Goal: Transaction & Acquisition: Book appointment/travel/reservation

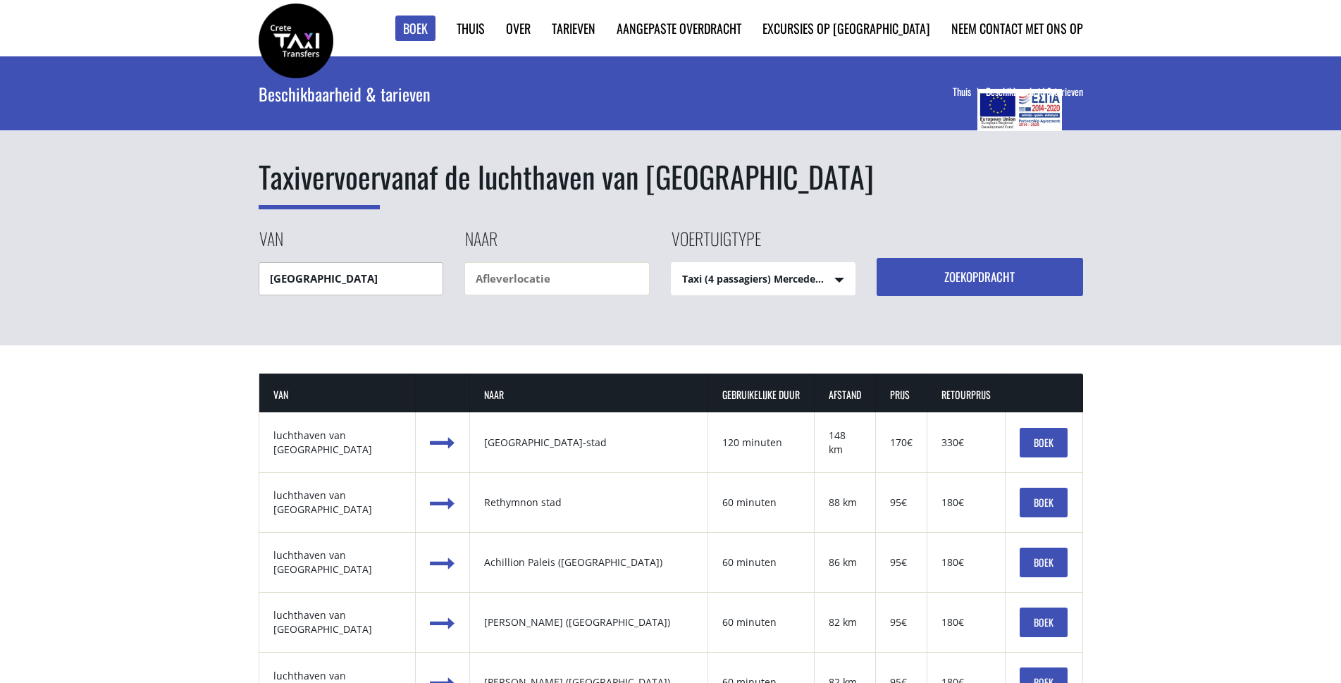
click at [378, 291] on input "Heraklion airport" at bounding box center [351, 278] width 185 height 33
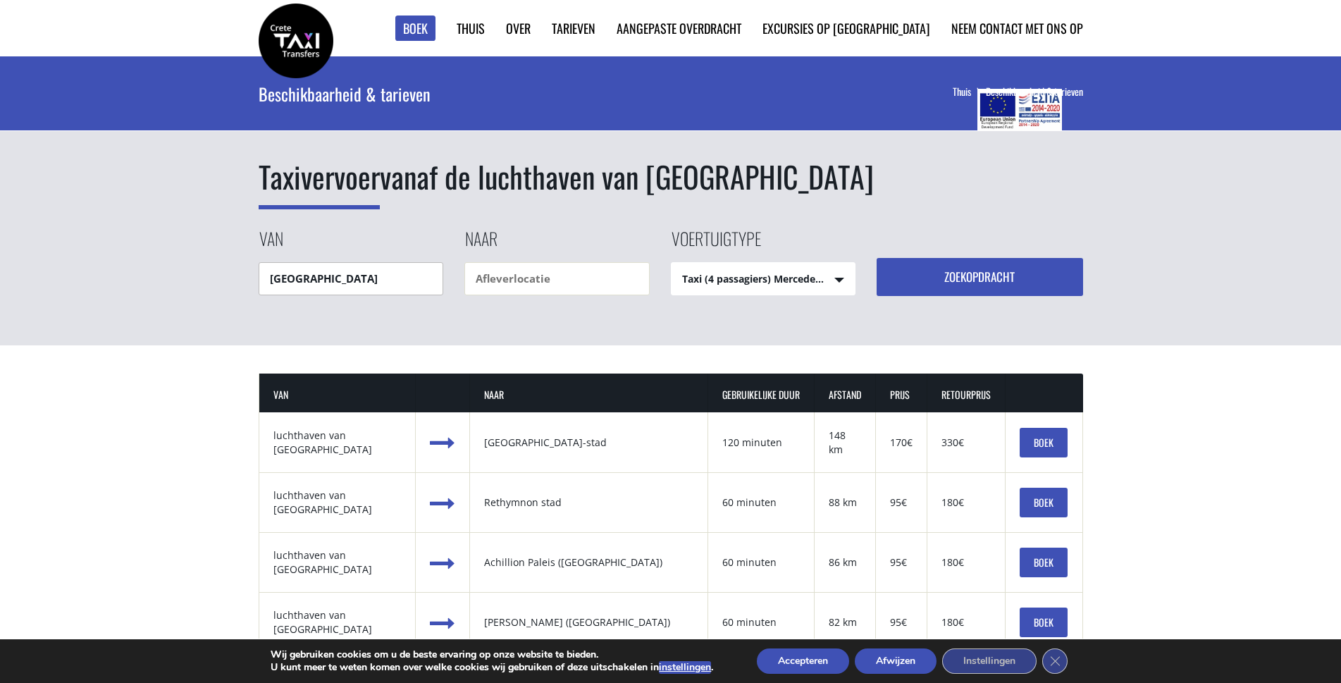
drag, startPoint x: 377, startPoint y: 280, endPoint x: 199, endPoint y: 292, distance: 178.0
click at [199, 292] on div "Taxivervoer vanaf de luchthaven van Heraklion Van Heraklion airport Naar Voertu…" at bounding box center [670, 200] width 1341 height 289
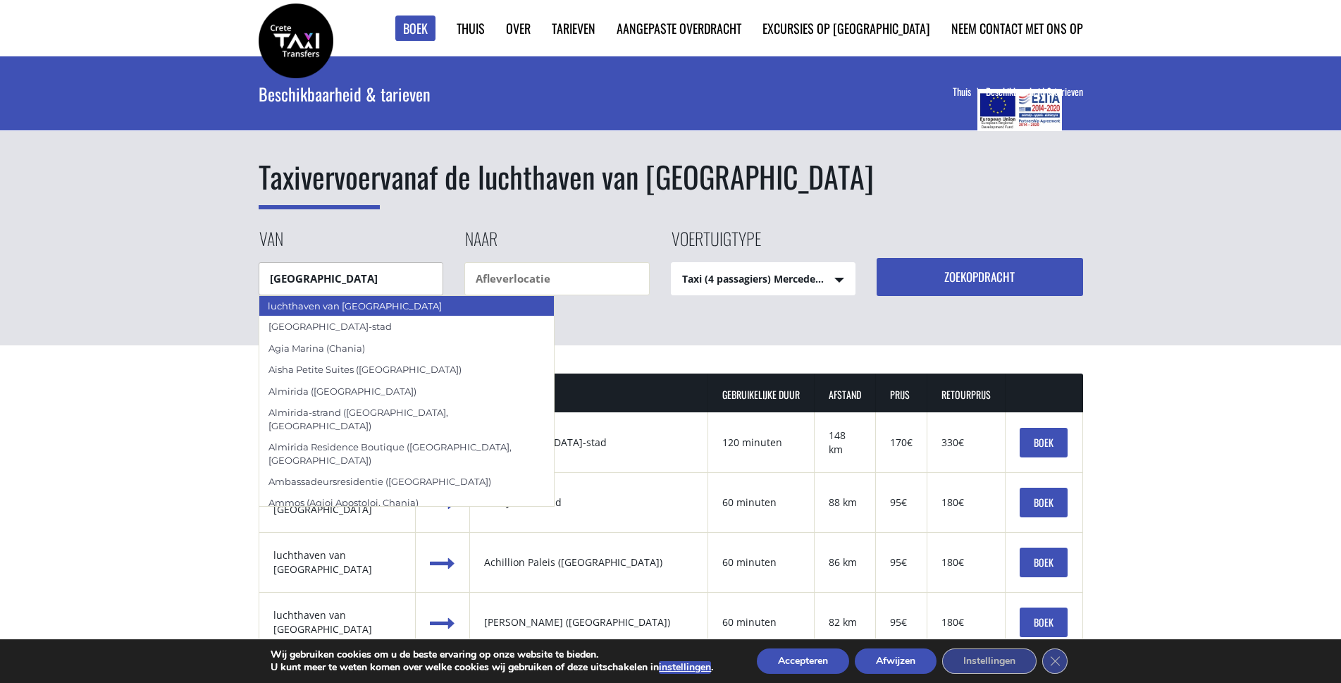
click at [302, 305] on font "luchthaven van Chania" at bounding box center [355, 305] width 174 height 11
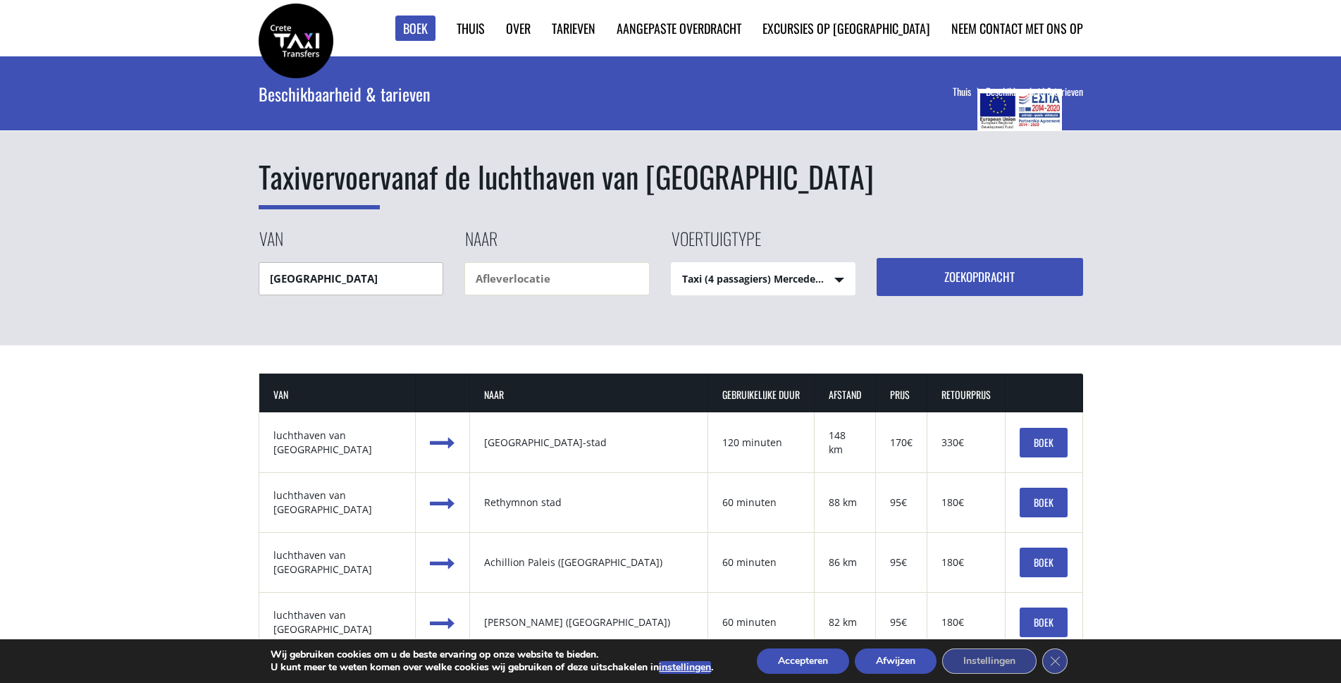
type input "[GEOGRAPHIC_DATA]"
click at [509, 281] on input "text" at bounding box center [556, 278] width 185 height 33
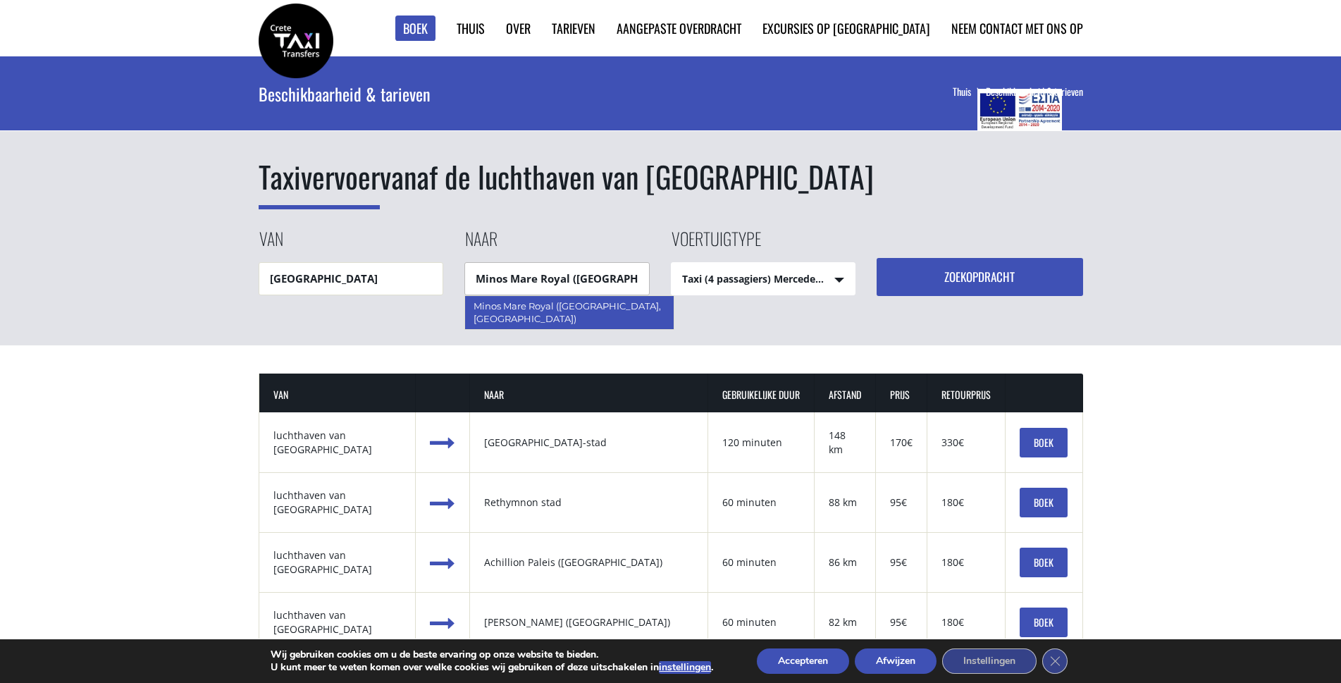
click at [537, 311] on div "Minos Mare Royal ([GEOGRAPHIC_DATA], [GEOGRAPHIC_DATA])" at bounding box center [569, 312] width 210 height 35
type input "Minos Mare Royal ([GEOGRAPHIC_DATA], [GEOGRAPHIC_DATA])"
click at [750, 282] on select "Taxi (4 passagiers) Mercedes E-klasse Minibusje (7 passagiers) Mercedes Vito Mi…" at bounding box center [764, 280] width 184 height 34
click at [985, 280] on font "Zoekopdracht" at bounding box center [979, 277] width 70 height 18
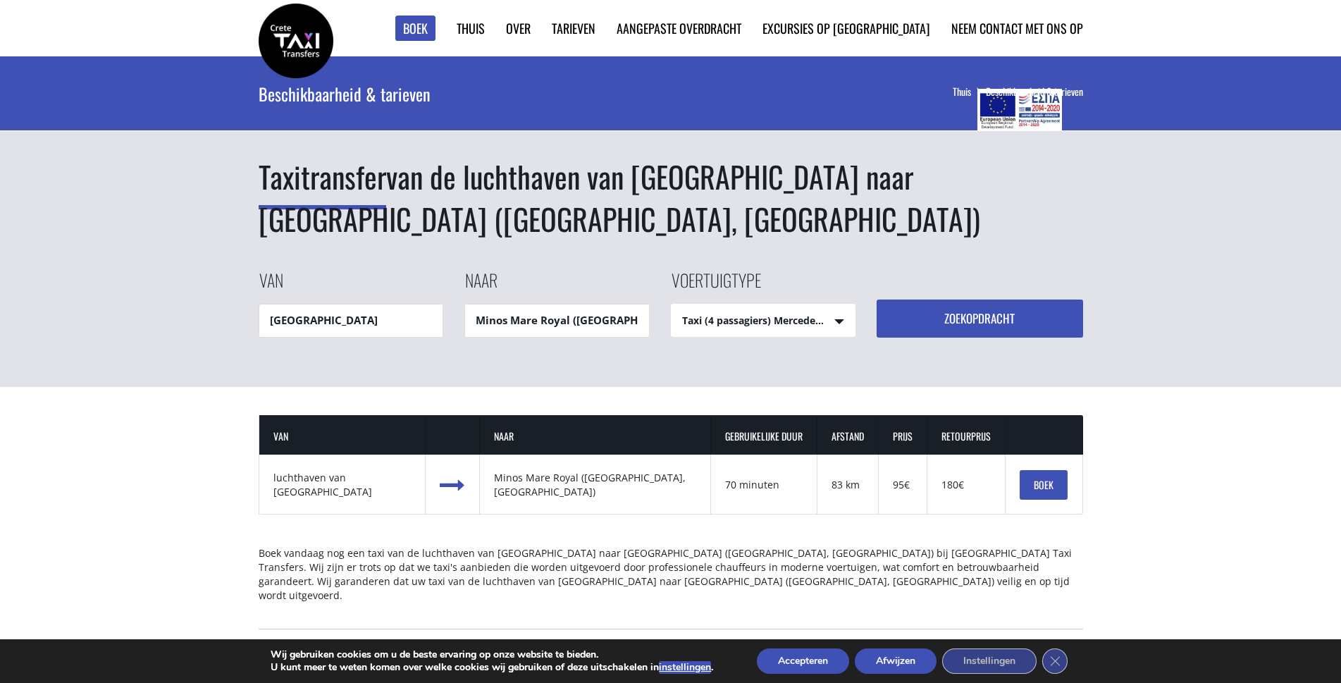
click at [1036, 481] on font "BOEK" at bounding box center [1044, 484] width 20 height 15
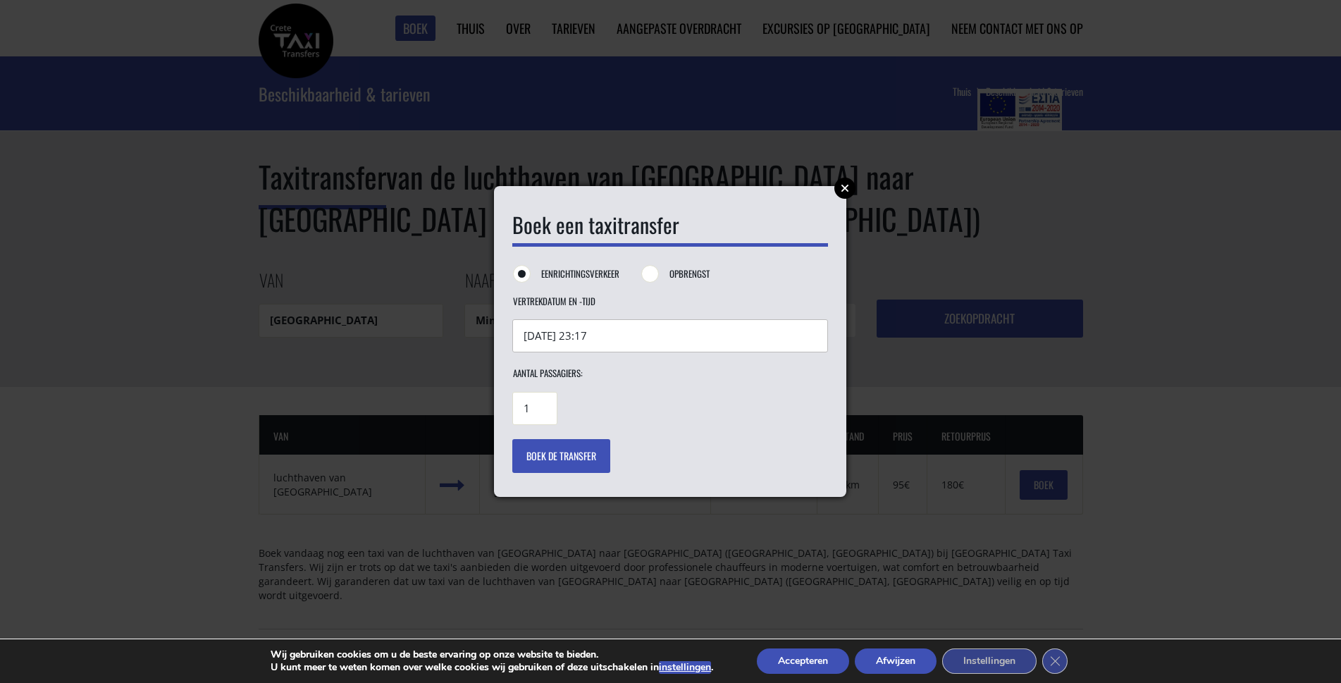
click at [619, 339] on input "11/08/2025 23:17" at bounding box center [670, 335] width 316 height 33
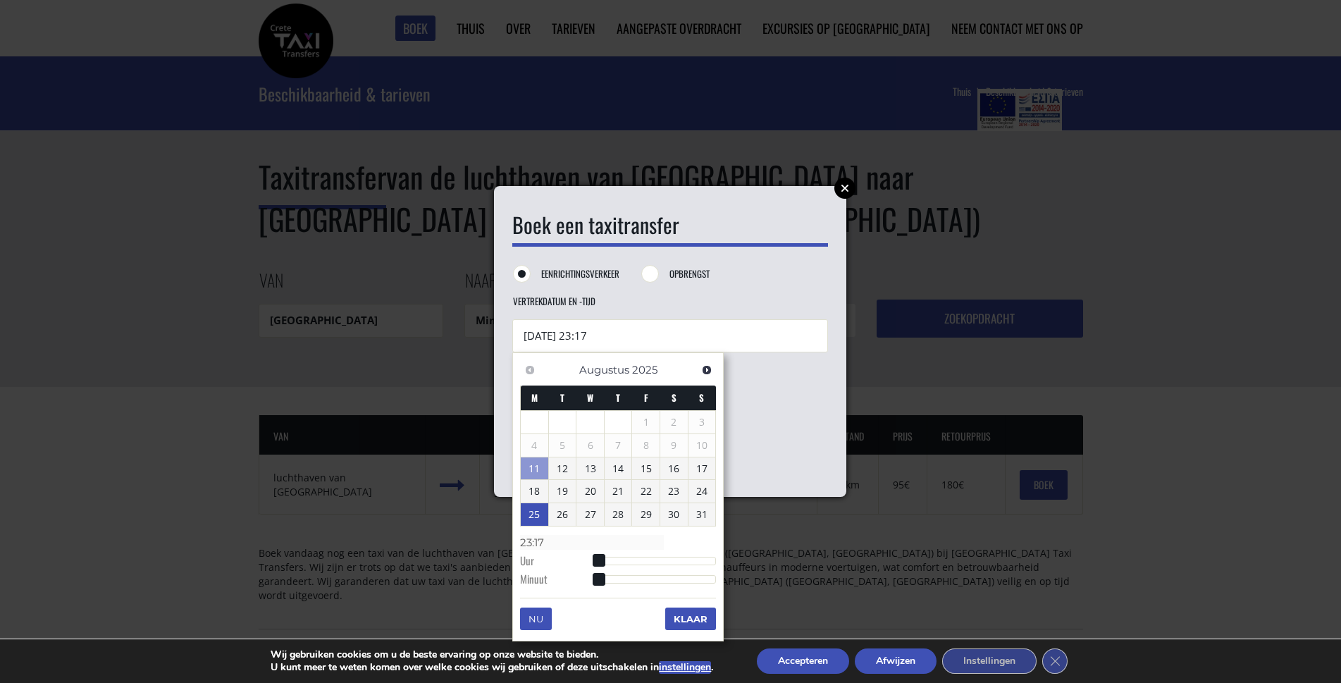
click at [531, 512] on font "25" at bounding box center [534, 513] width 11 height 13
click at [548, 541] on input "23:17" at bounding box center [592, 543] width 144 height 15
click at [553, 543] on input "23:17" at bounding box center [592, 543] width 144 height 15
click at [599, 548] on input "23:17" at bounding box center [592, 543] width 144 height 15
click at [595, 548] on input "23:17" at bounding box center [592, 543] width 144 height 15
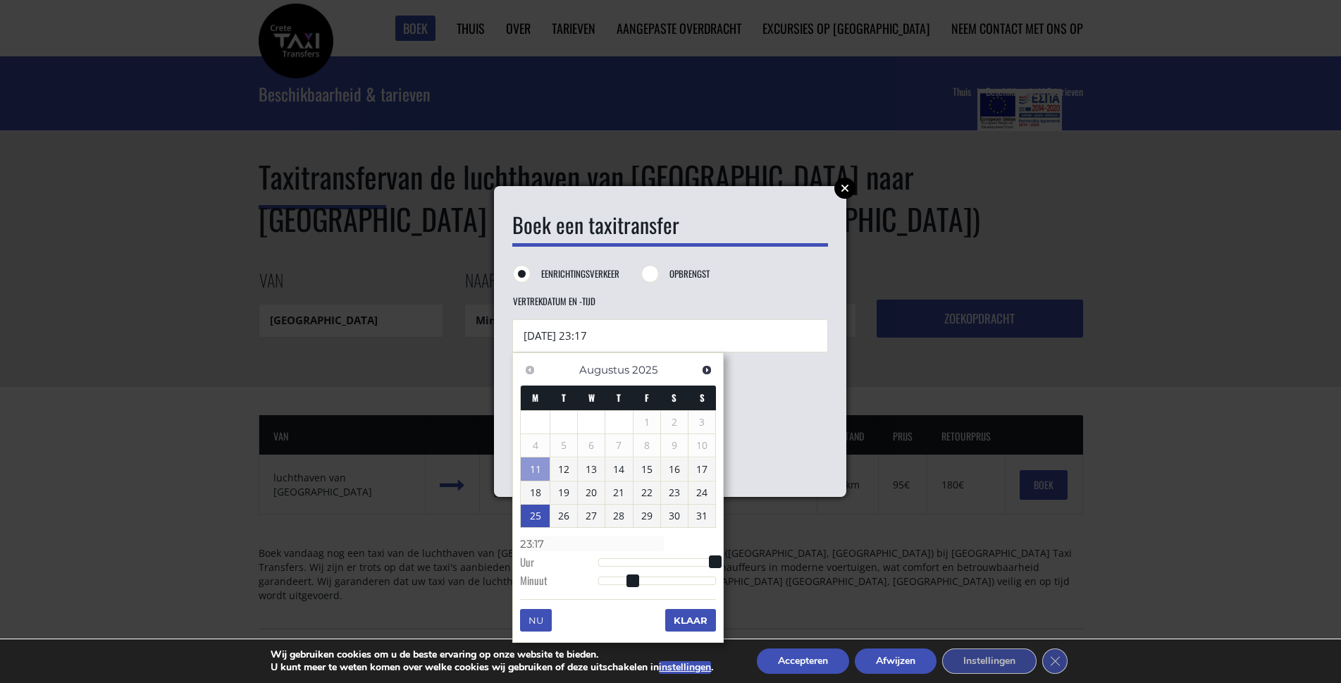
click at [594, 547] on input "23:17" at bounding box center [592, 543] width 144 height 15
type input "25/08/2025 22:17"
type input "22:17"
type input "25/08/2025 21:17"
type input "21:17"
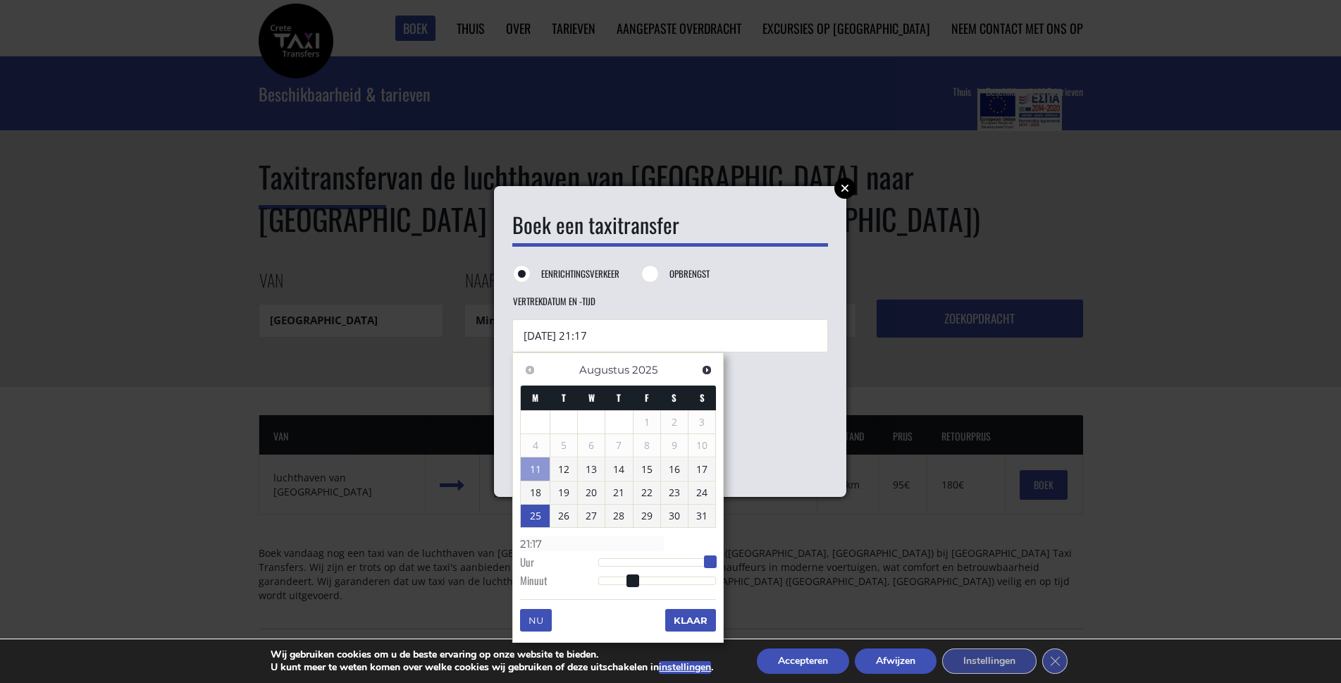
type input "25/08/2025 20:17"
type input "20:17"
type input "25/08/2025 19:17"
type input "19:17"
type input "25/08/2025 18:17"
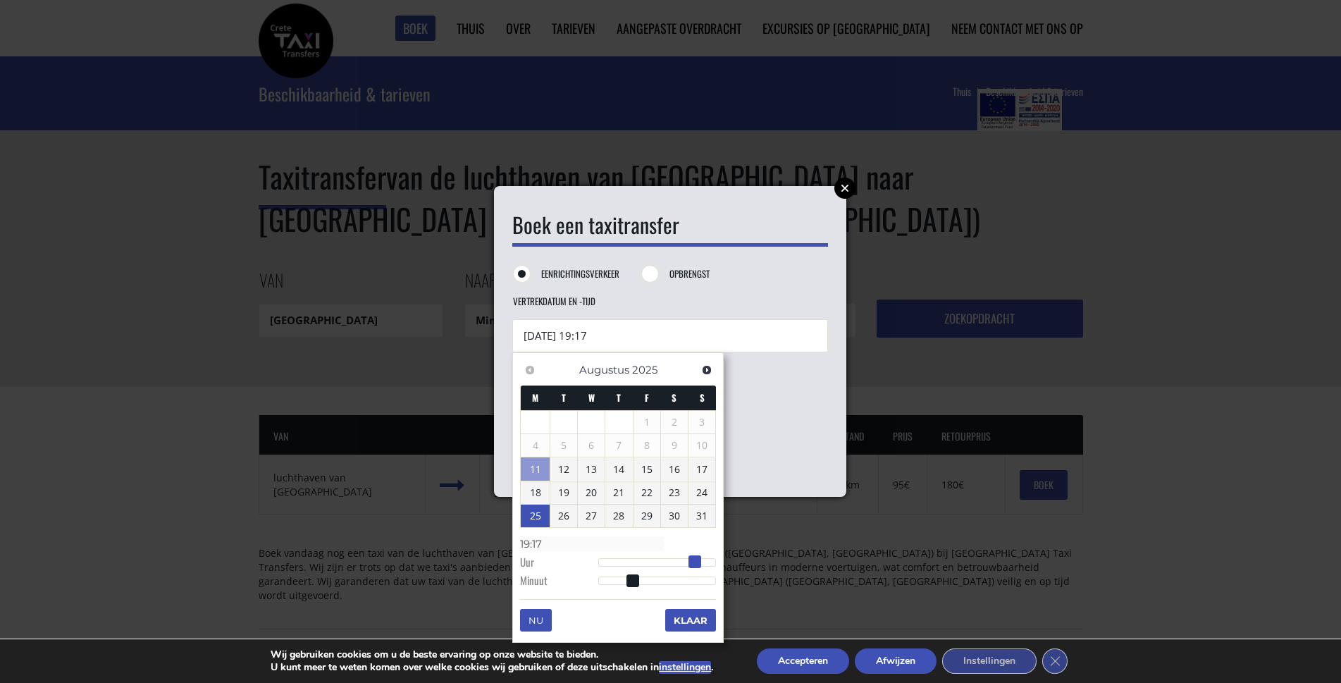
type input "18:17"
type input "25/08/2025 16:17"
type input "16:17"
type input "25/08/2025 15:17"
type input "15:17"
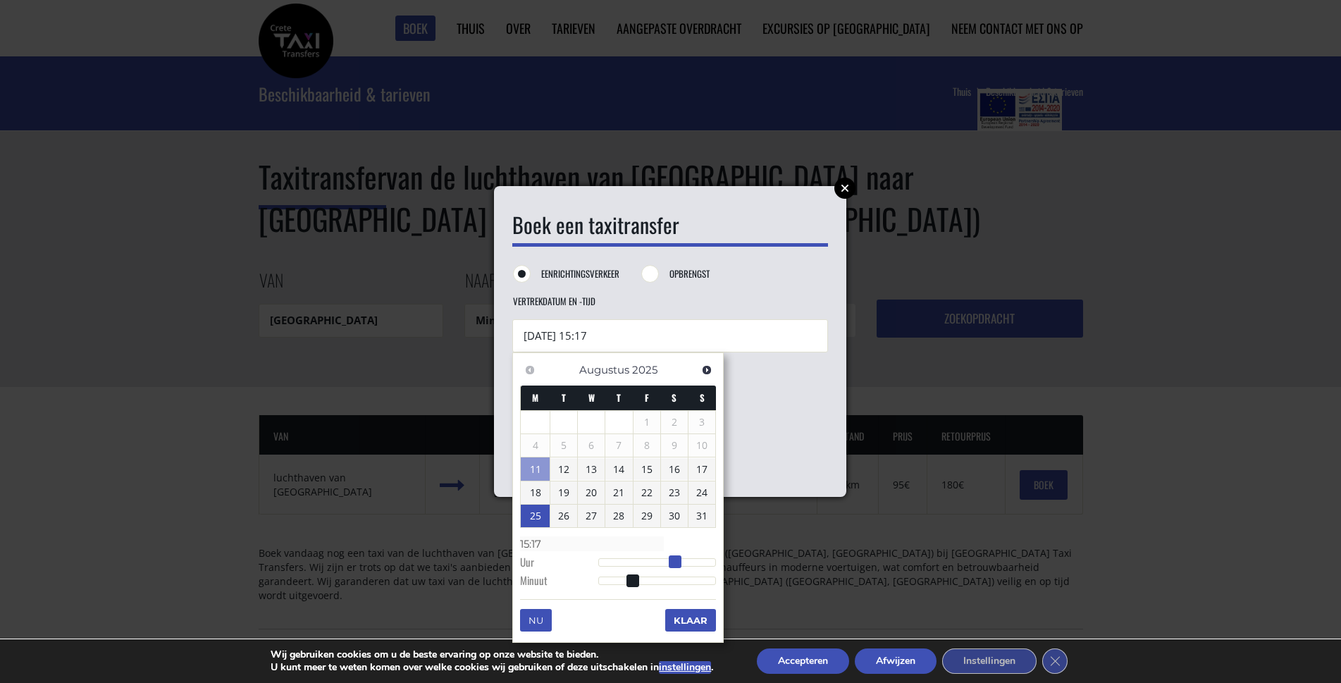
type input "25/08/2025 14:17"
type input "14:17"
type input "25/08/2025 13:17"
type input "13:17"
type input "25/08/2025 12:17"
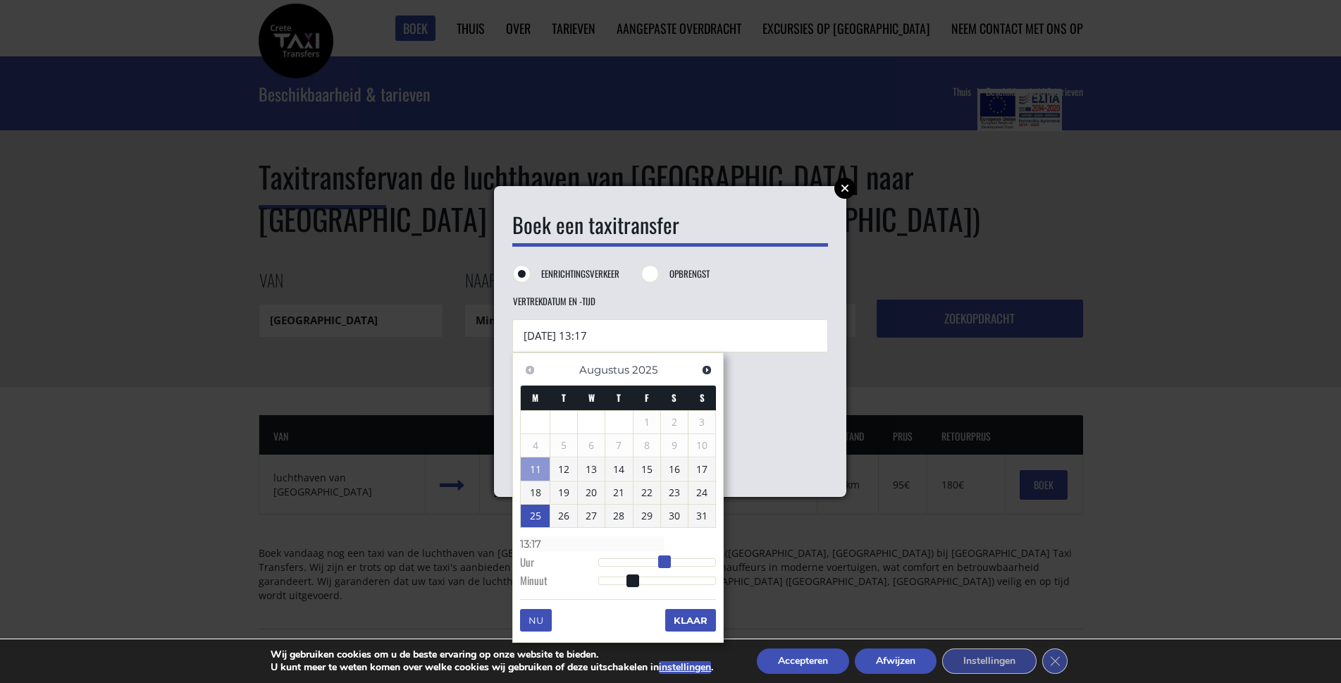
type input "12:17"
type input "25/08/2025 11:17"
type input "11:17"
type input "25/08/2025 10:17"
type input "10:17"
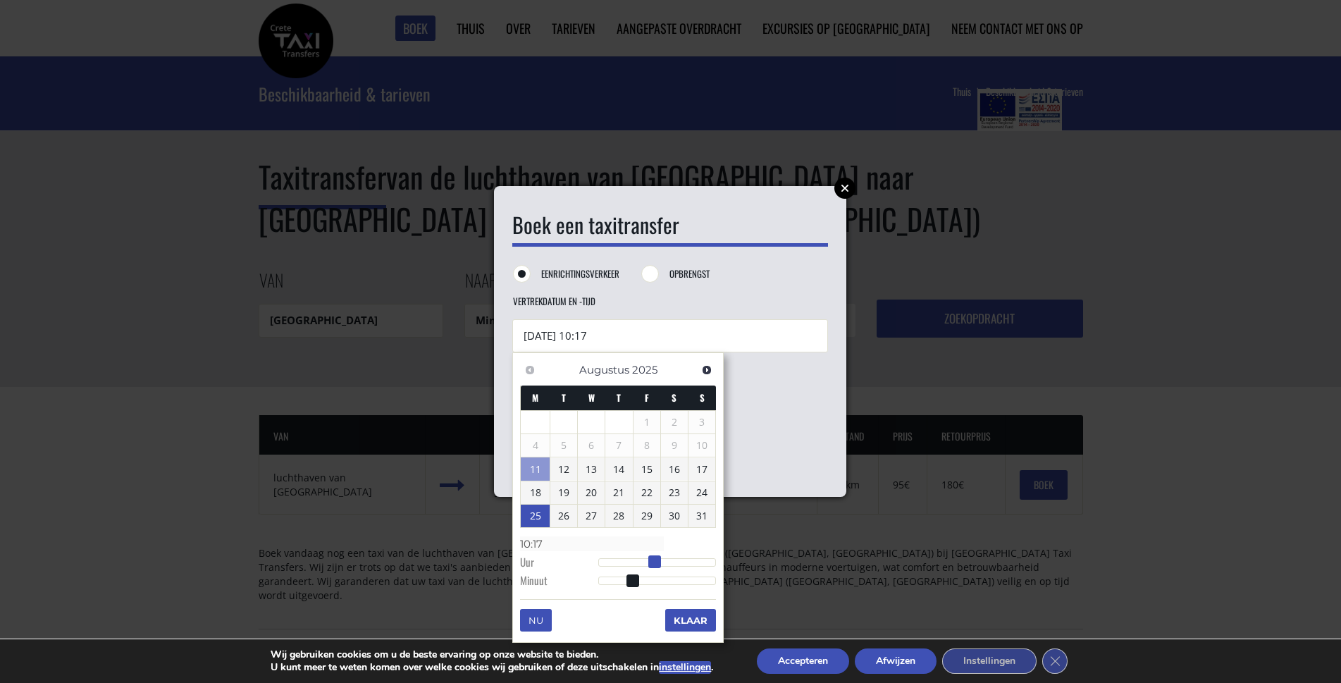
type input "25/08/2025 11:17"
type input "11:17"
drag, startPoint x: 713, startPoint y: 560, endPoint x: 651, endPoint y: 562, distance: 62.1
click at [651, 562] on span at bounding box center [654, 561] width 13 height 13
type input "25/08/2025 11:19"
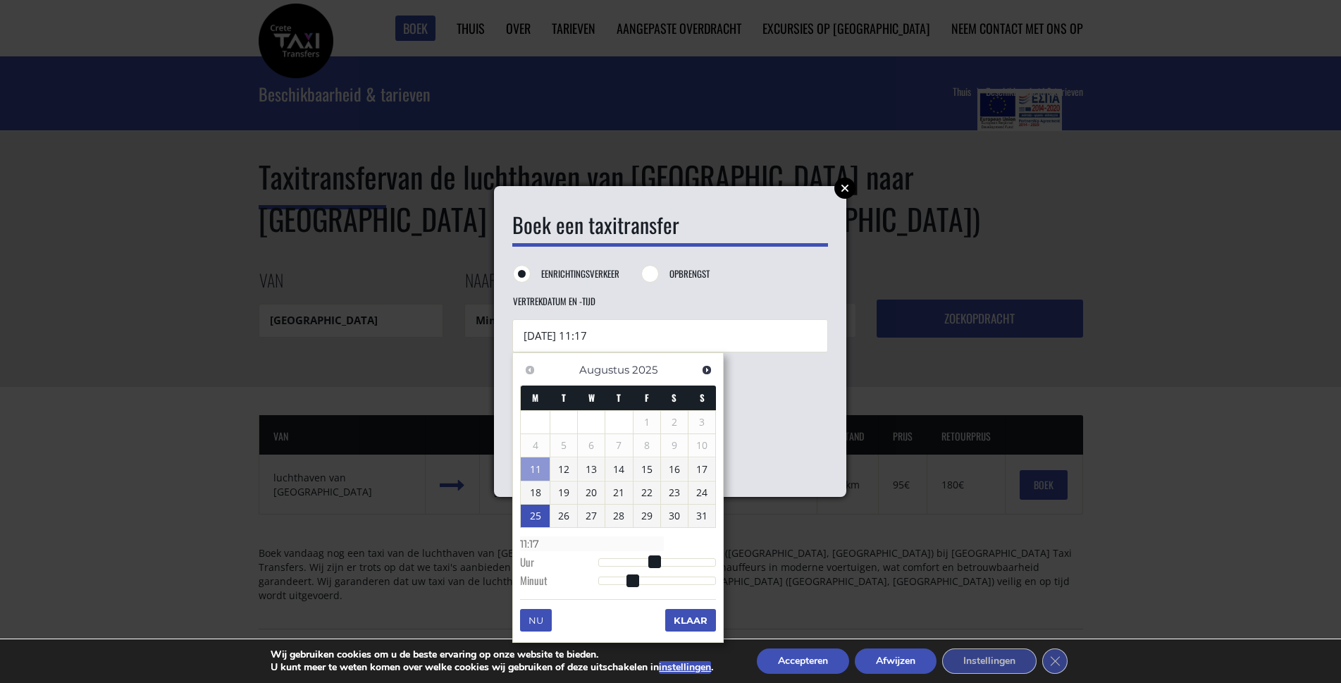
type input "11:19"
type input "25/08/2025 11:21"
type input "11:21"
type input "25/08/2025 11:23"
type input "11:23"
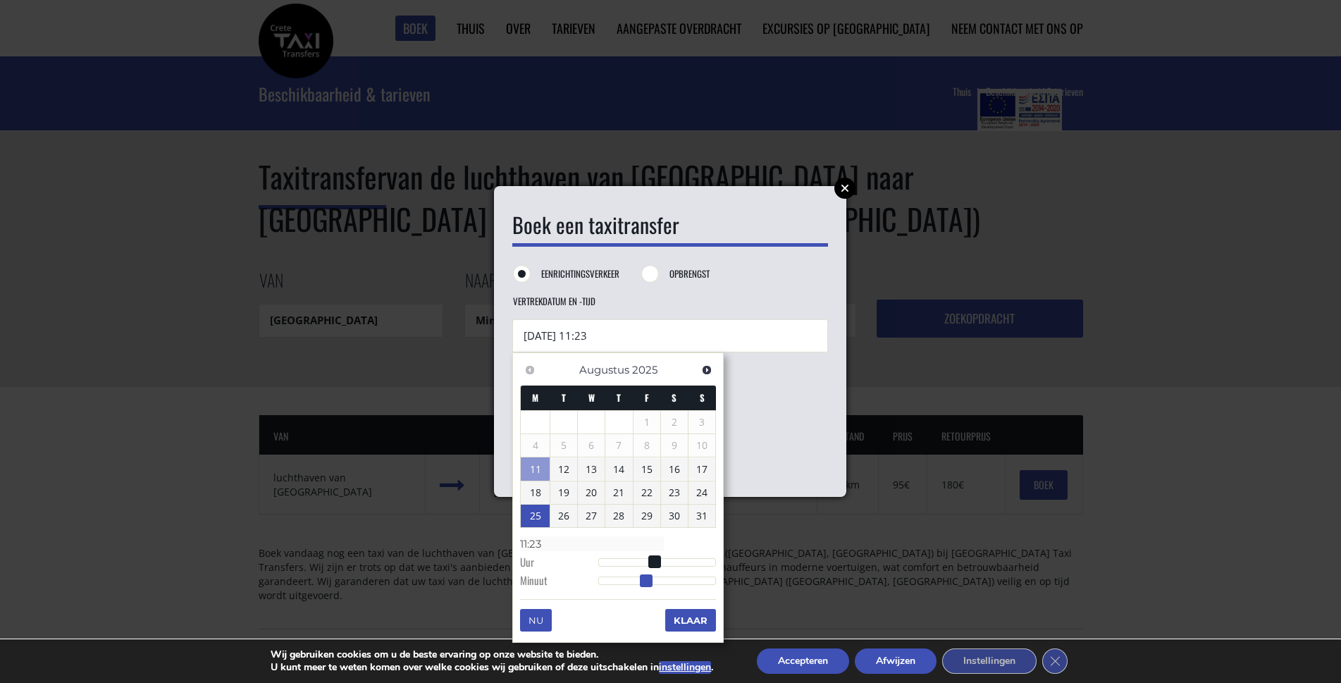
type input "25/08/2025 11:24"
type input "11:24"
type input "25/08/2025 11:25"
type input "11:25"
type input "25/08/2025 11:26"
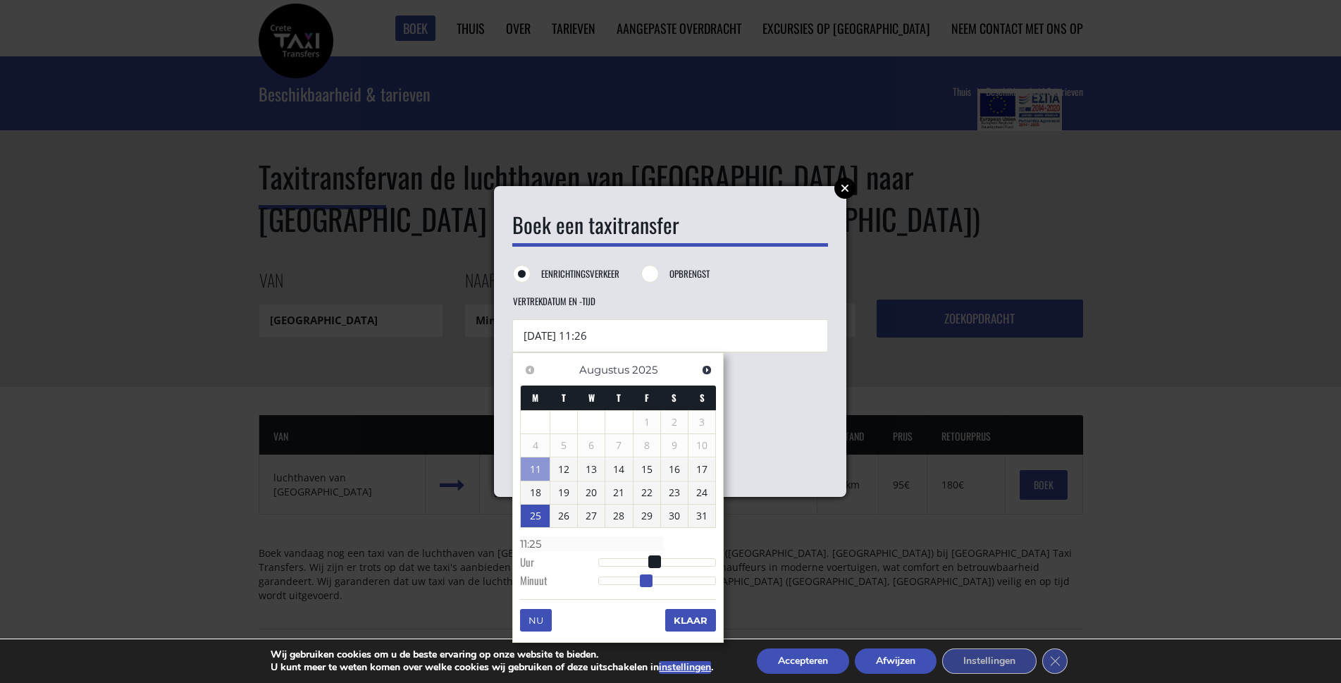
type input "11:26"
type input "25/08/2025 11:27"
type input "11:27"
type input "25/08/2025 11:28"
type input "11:28"
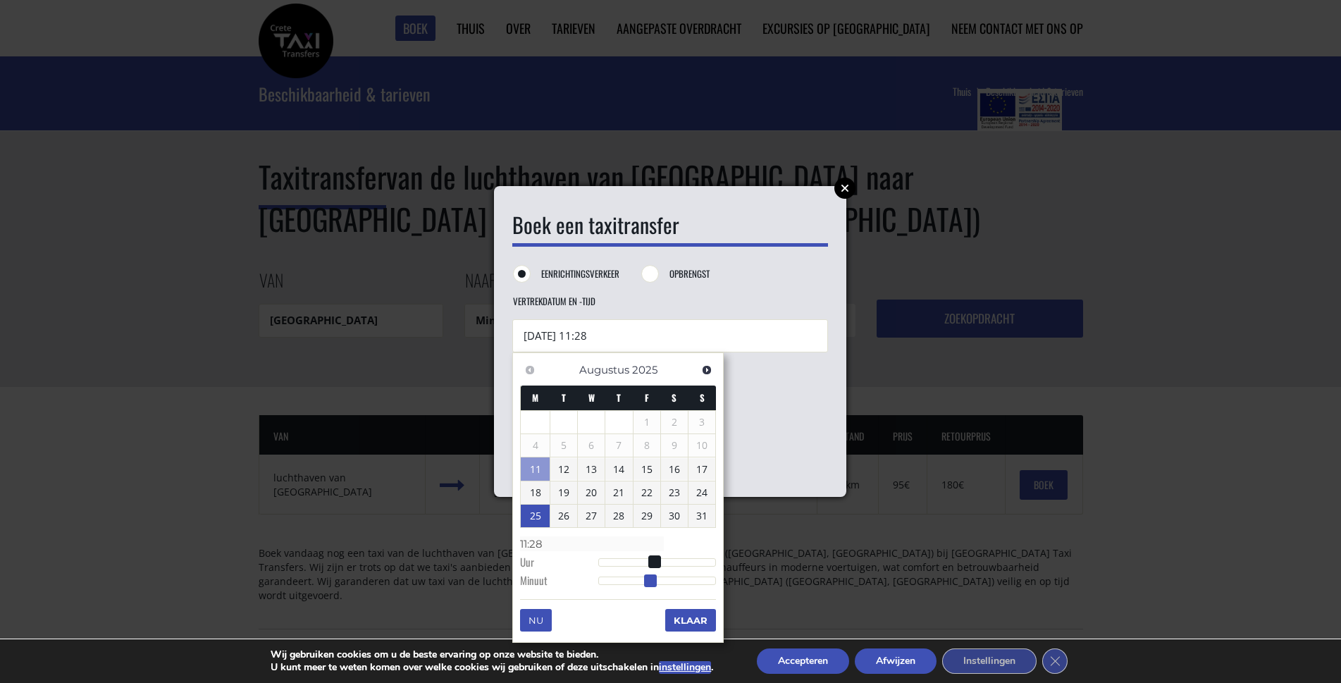
type input "25/08/2025 11:29"
type input "11:29"
type input "25/08/2025 11:30"
type input "11:30"
type input "25/08/2025 11:31"
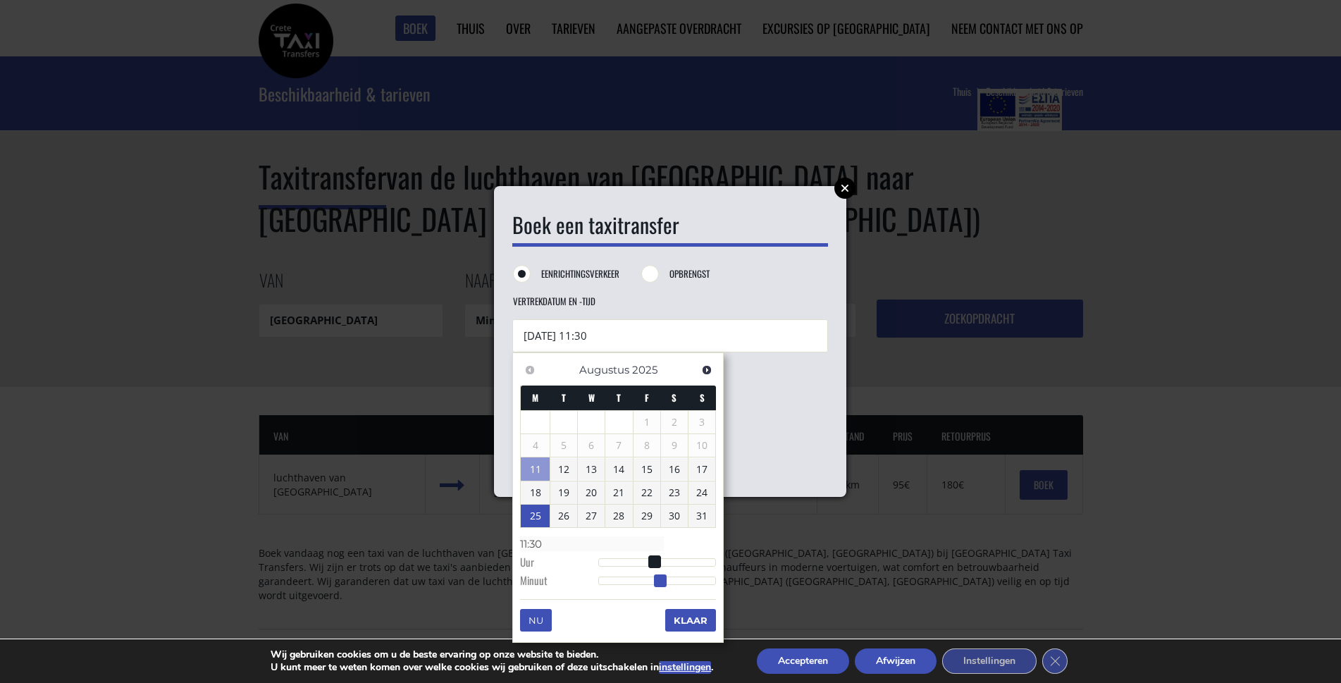
type input "11:31"
type input "25/08/2025 11:32"
type input "11:32"
type input "25/08/2025 11:33"
type input "11:33"
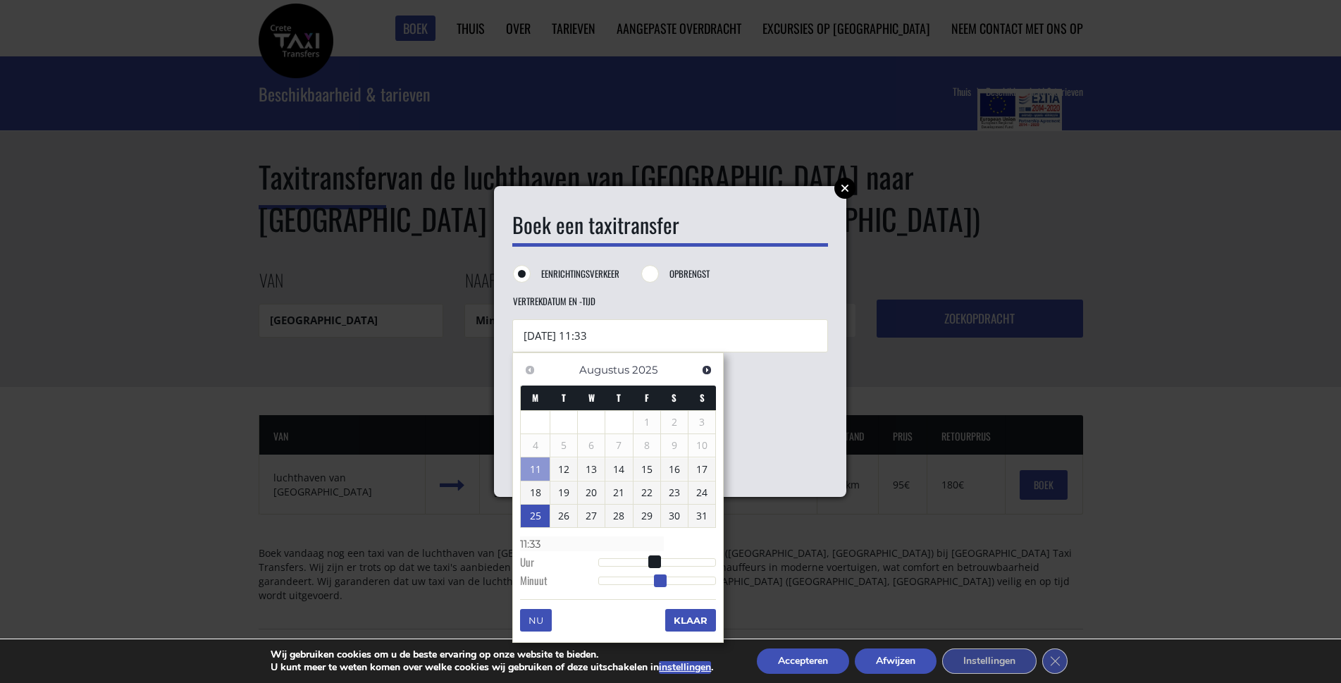
type input "25/08/2025 11:34"
type input "11:34"
type input "25/08/2025 11:35"
type input "11:35"
type input "25/08/2025 11:36"
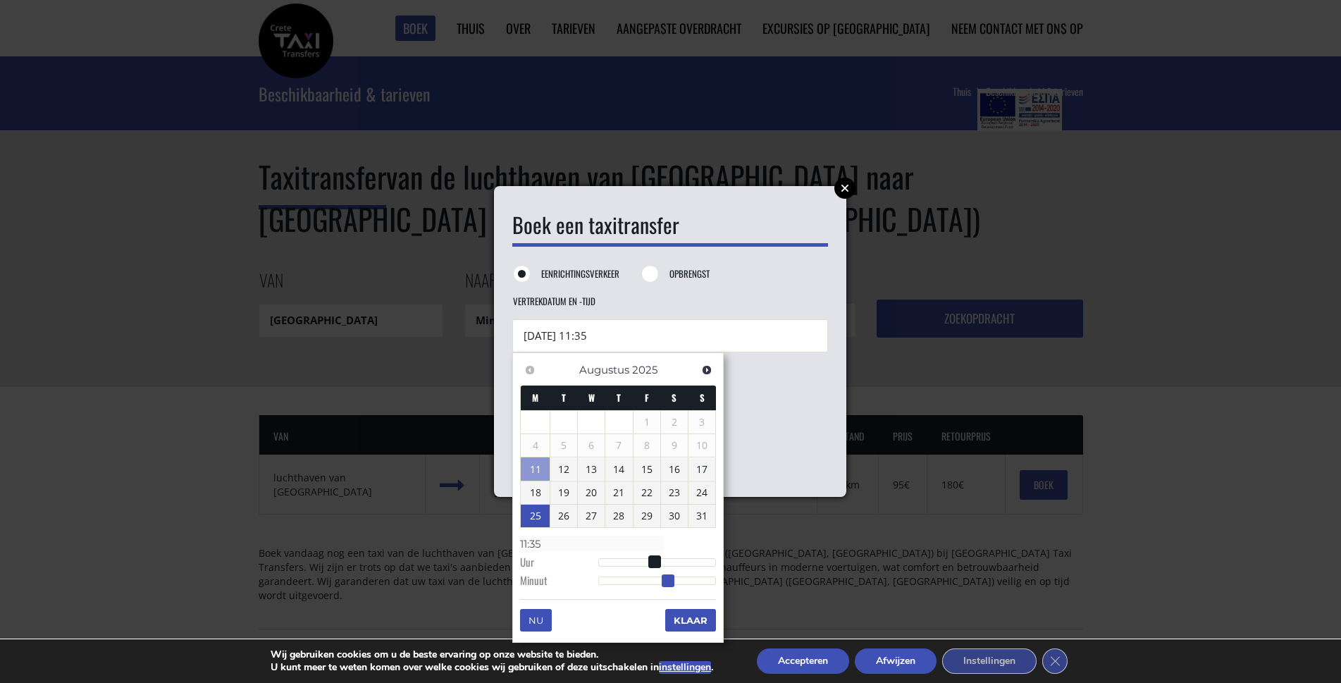
type input "11:36"
type input "25/08/2025 11:37"
type input "11:37"
type input "25/08/2025 11:38"
type input "11:38"
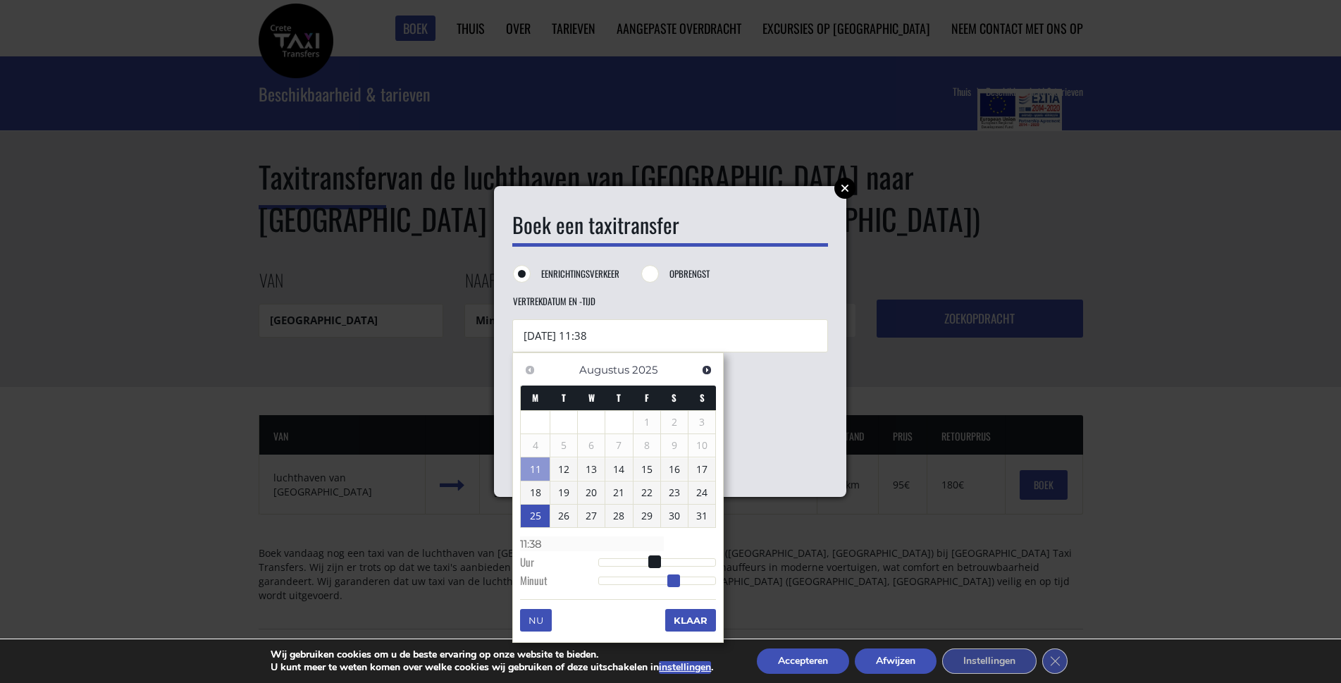
type input "25/08/2025 11:39"
type input "11:39"
type input "25/08/2025 11:40"
type input "11:40"
type input "25/08/2025 11:41"
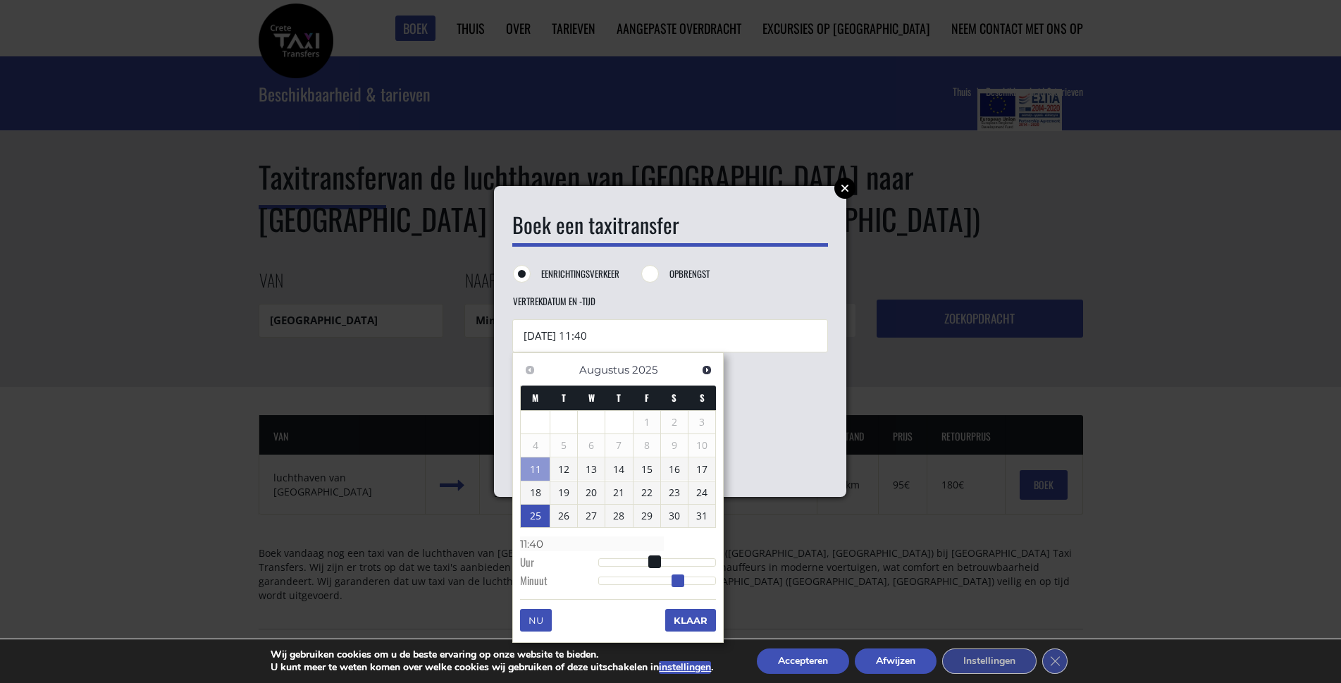
type input "11:41"
type input "25/08/2025 11:42"
type input "11:42"
type input "25/08/2025 11:43"
type input "11:43"
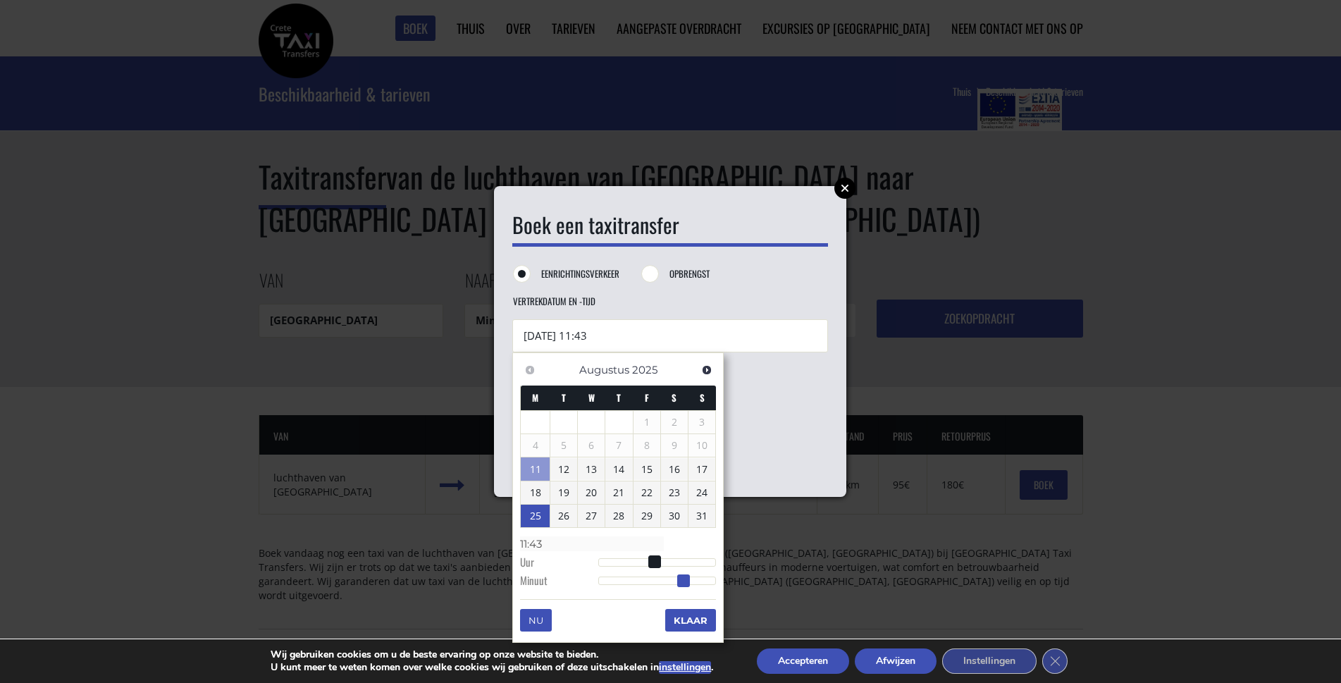
type input "25/08/2025 11:44"
type input "11:44"
type input "25/08/2025 11:45"
type input "11:45"
drag, startPoint x: 636, startPoint y: 581, endPoint x: 685, endPoint y: 578, distance: 48.7
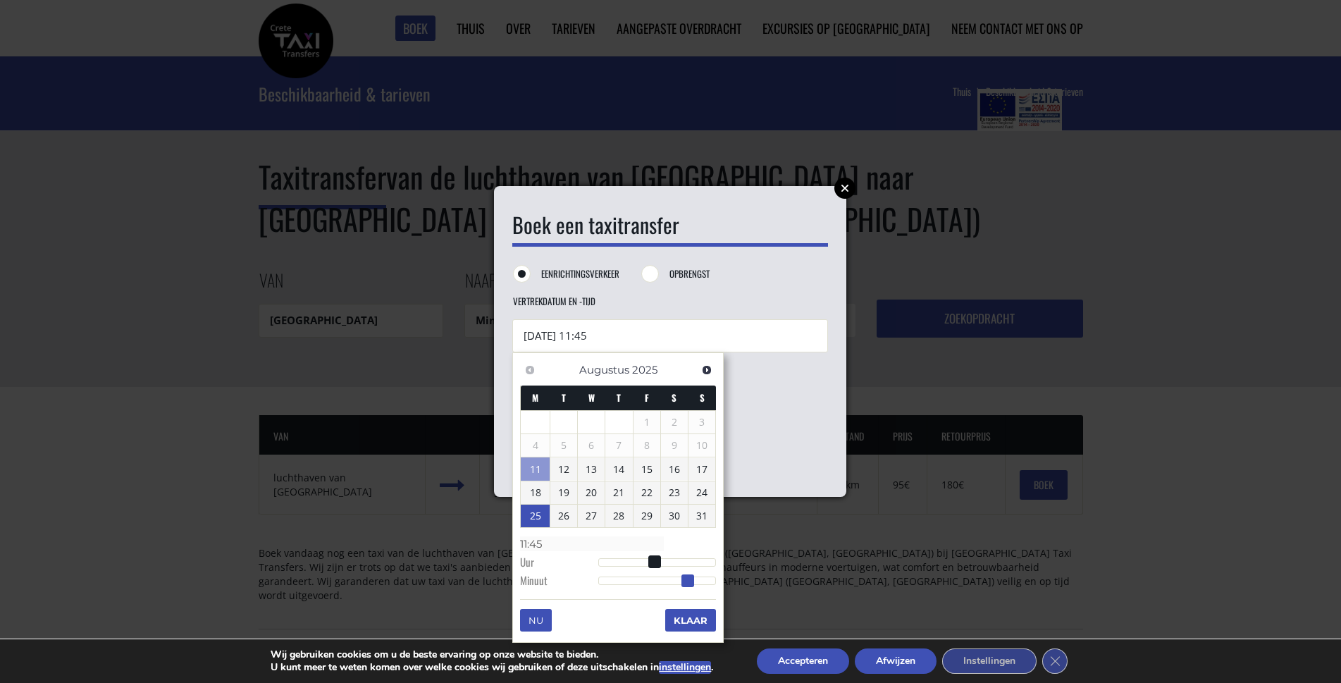
click at [685, 578] on span at bounding box center [687, 580] width 13 height 13
click at [678, 616] on font "Klaar" at bounding box center [691, 620] width 34 height 11
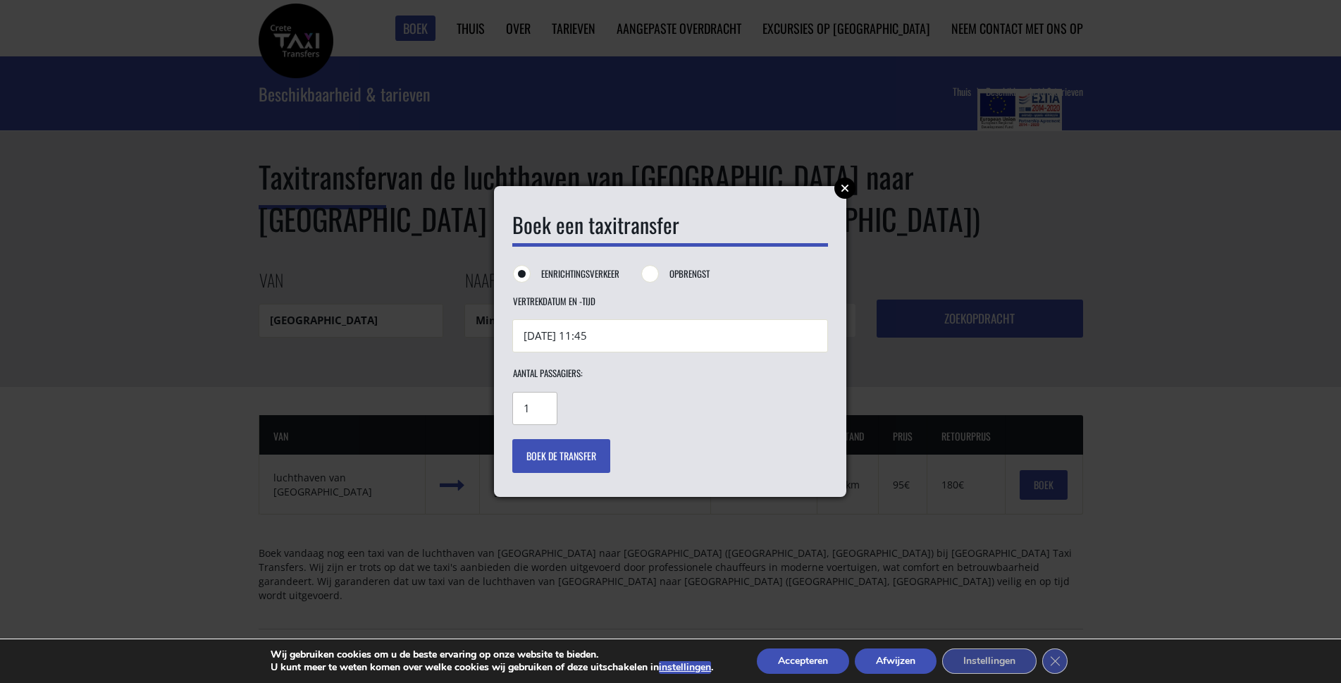
click at [546, 417] on input "1" at bounding box center [534, 408] width 45 height 33
type input "4"
click at [650, 276] on input "Opbrengst" at bounding box center [651, 275] width 18 height 18
radio input "true"
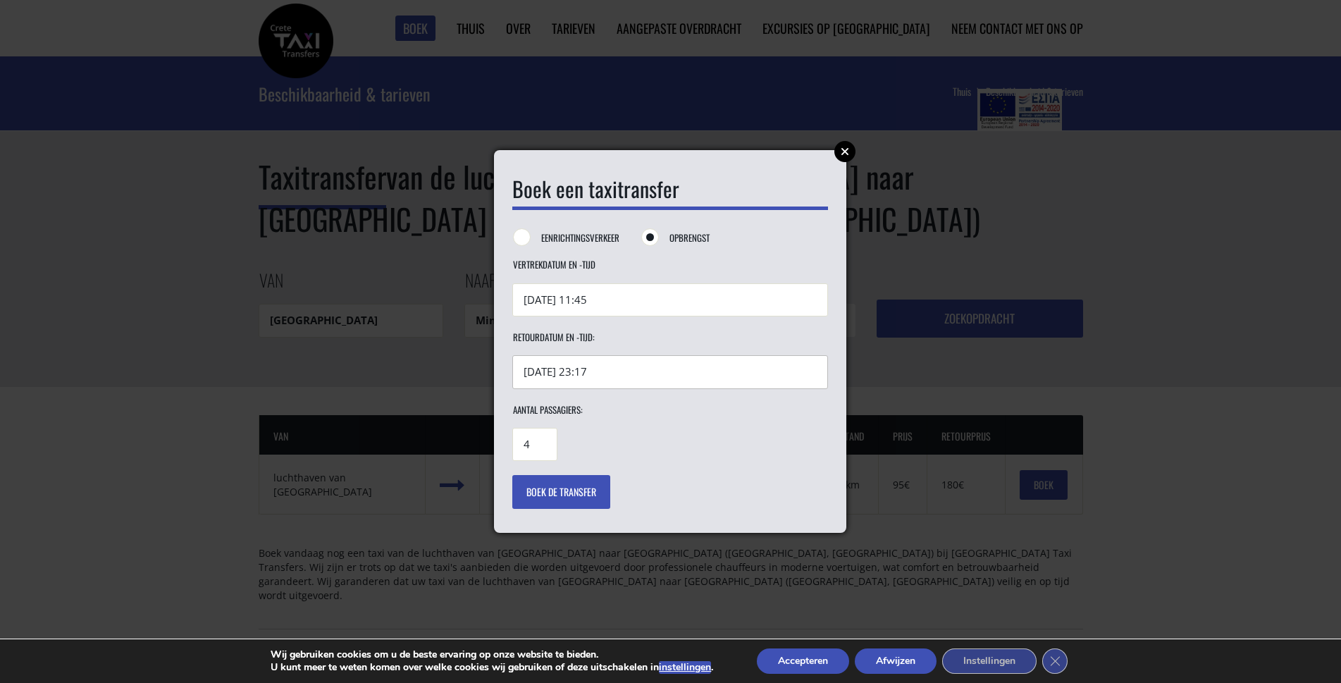
click at [618, 375] on input "26/08/2025 23:17" at bounding box center [670, 371] width 316 height 33
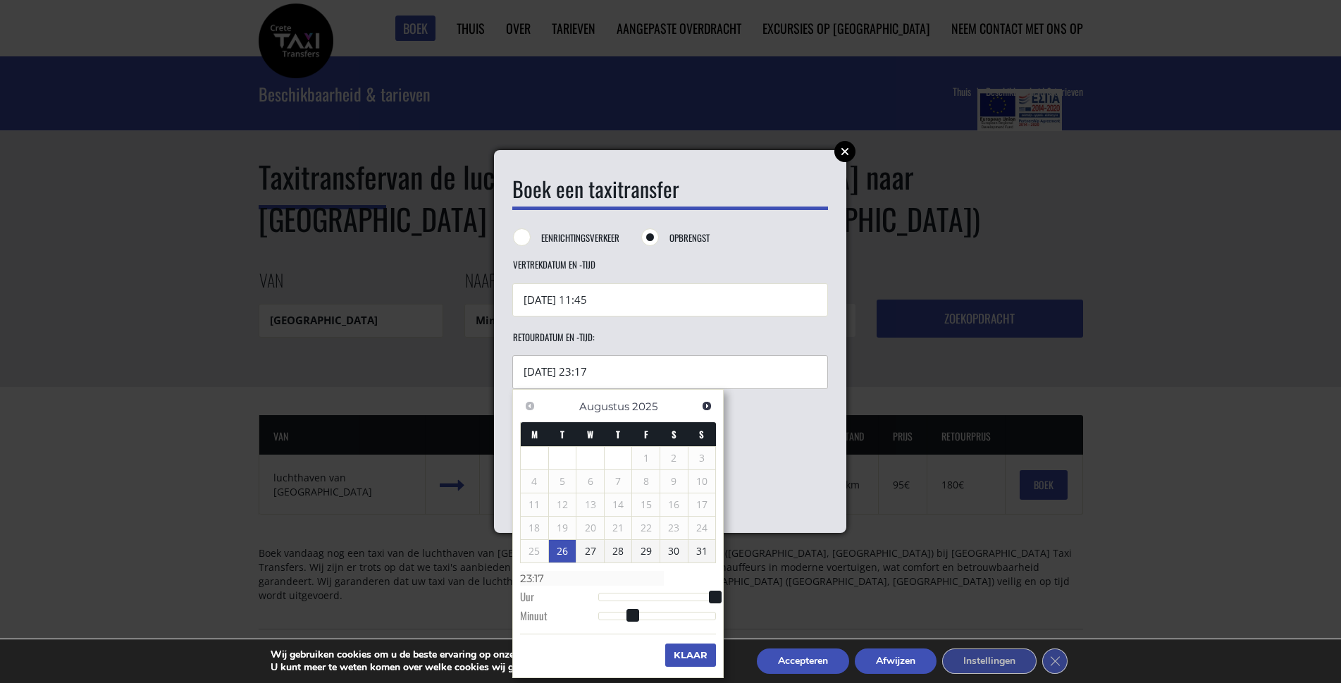
drag, startPoint x: 618, startPoint y: 374, endPoint x: 480, endPoint y: 374, distance: 138.1
click at [480, 374] on div "Boek een taxitransfer Eenrichtingsverkeer Opbrengst Vertrekdatum en -tijd 25/08…" at bounding box center [670, 341] width 1341 height 683
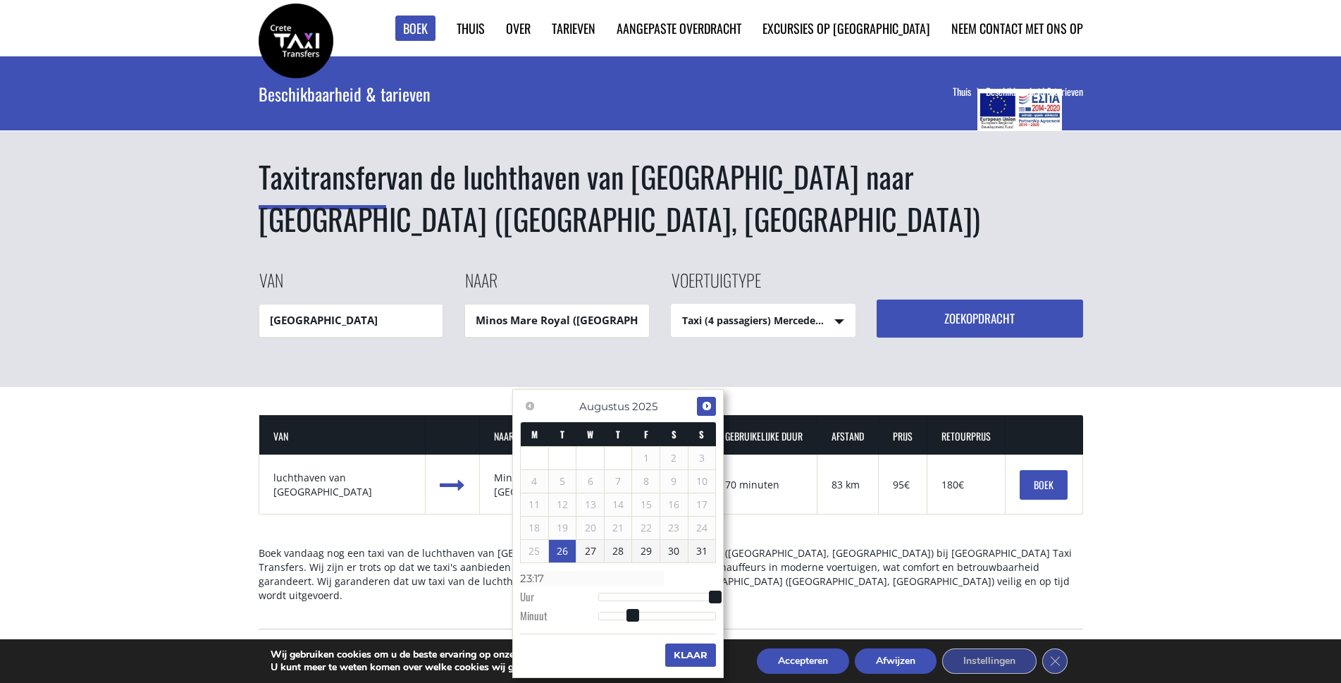
click at [703, 407] on span "Volgende" at bounding box center [706, 405] width 11 height 11
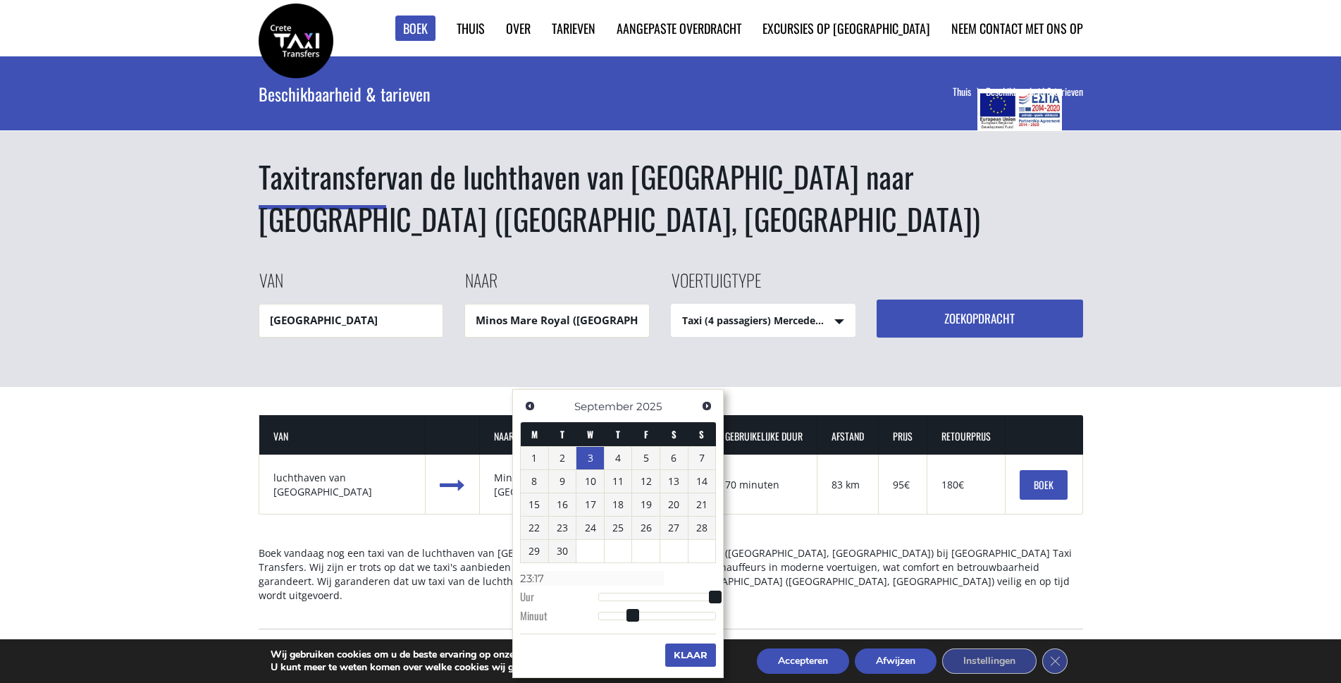
click at [588, 464] on font "3" at bounding box center [591, 457] width 6 height 13
drag, startPoint x: 712, startPoint y: 593, endPoint x: 635, endPoint y: 580, distance: 78.6
click at [635, 580] on dl "Tijd 08:17 Uur Minuut Seconde Millisecond Microseconde Tijdzone -1200 -1100 -10…" at bounding box center [618, 597] width 196 height 60
type input "08:25"
drag, startPoint x: 634, startPoint y: 614, endPoint x: 649, endPoint y: 613, distance: 14.8
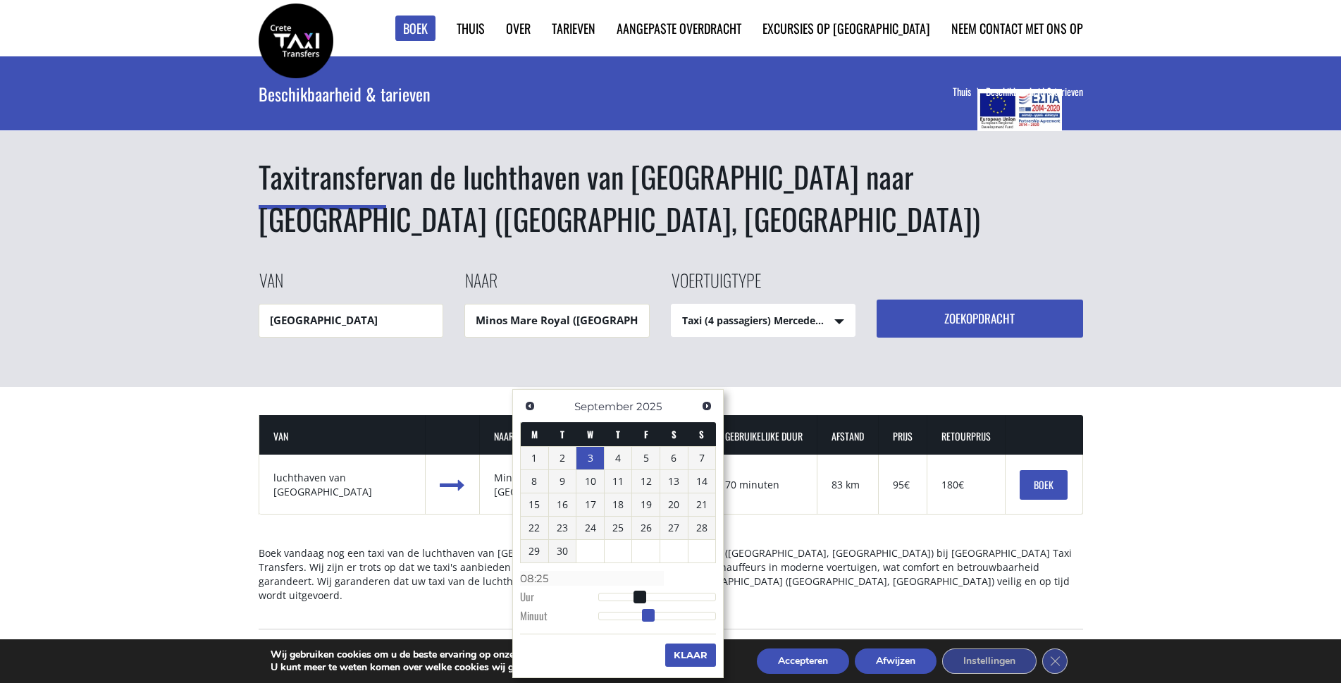
click at [649, 613] on span at bounding box center [648, 615] width 13 height 13
click at [691, 658] on font "Klaar" at bounding box center [691, 654] width 34 height 11
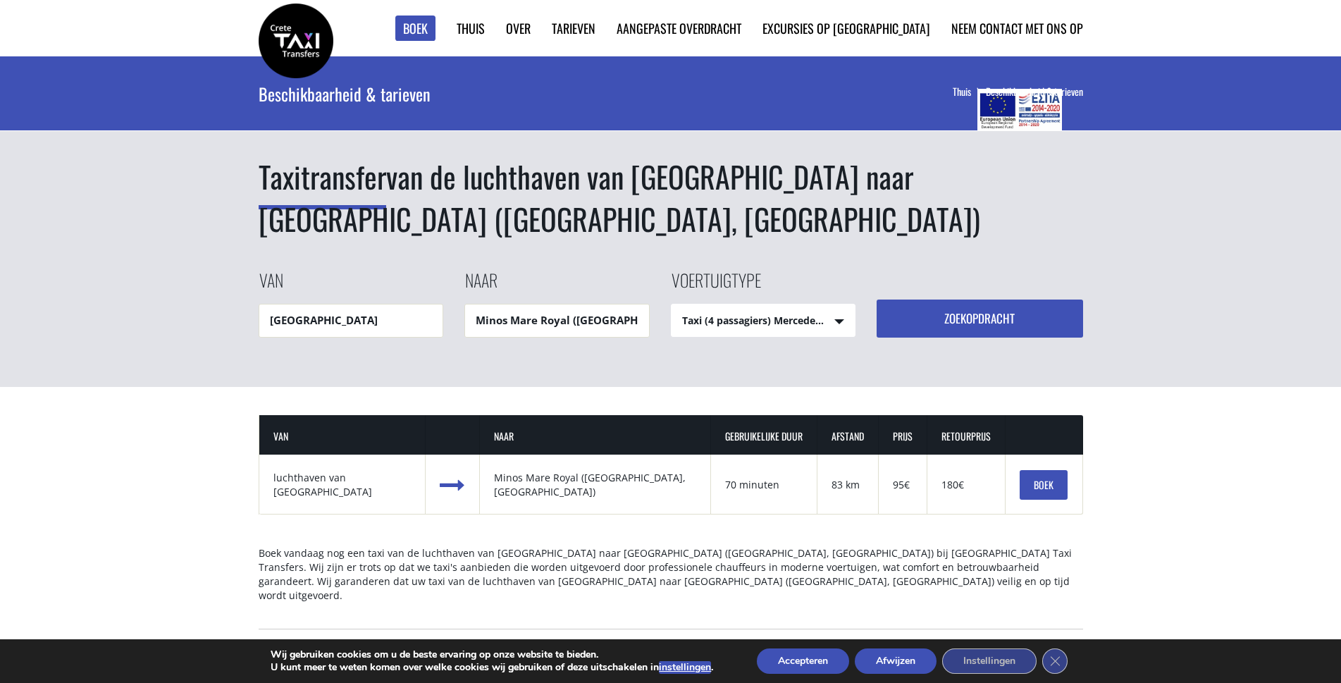
click at [1047, 483] on font "BOEK" at bounding box center [1044, 484] width 20 height 15
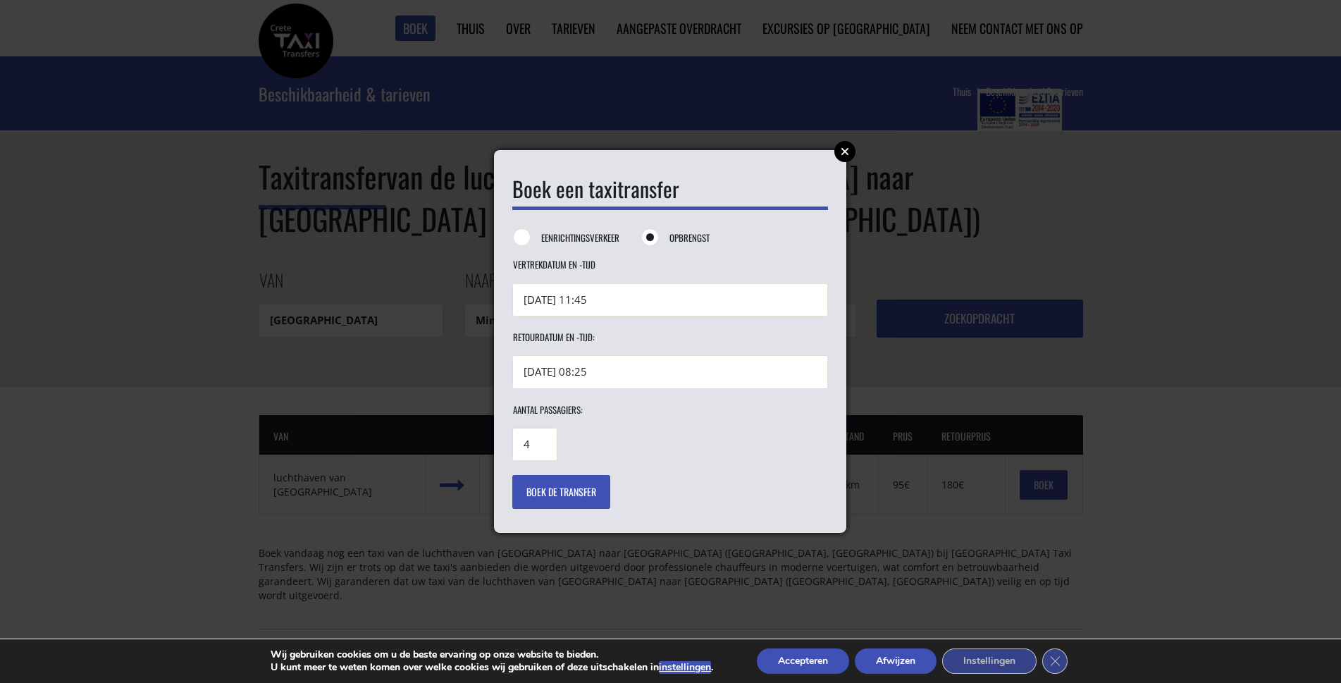
click at [567, 490] on font "Boek de transfer" at bounding box center [561, 491] width 70 height 15
click at [810, 660] on font "Accepteren" at bounding box center [803, 660] width 50 height 13
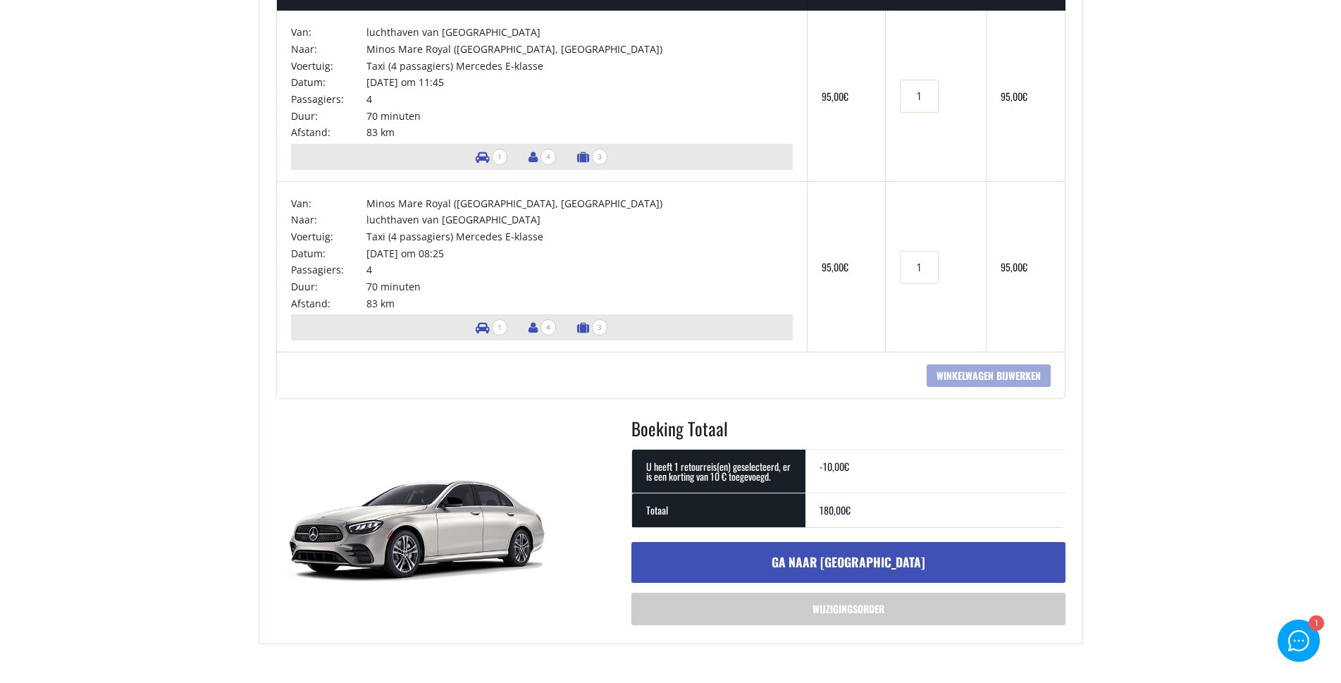
scroll to position [282, 0]
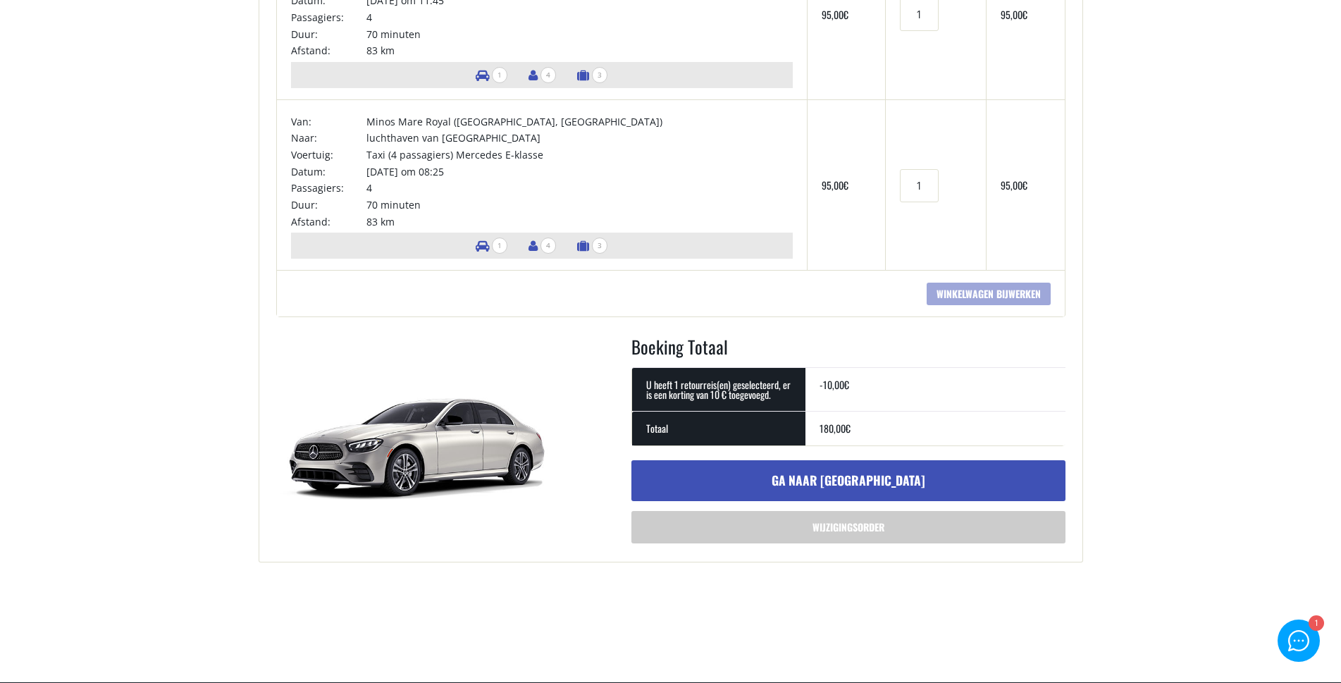
click at [853, 481] on font "Ga naar afrekenen" at bounding box center [849, 480] width 154 height 18
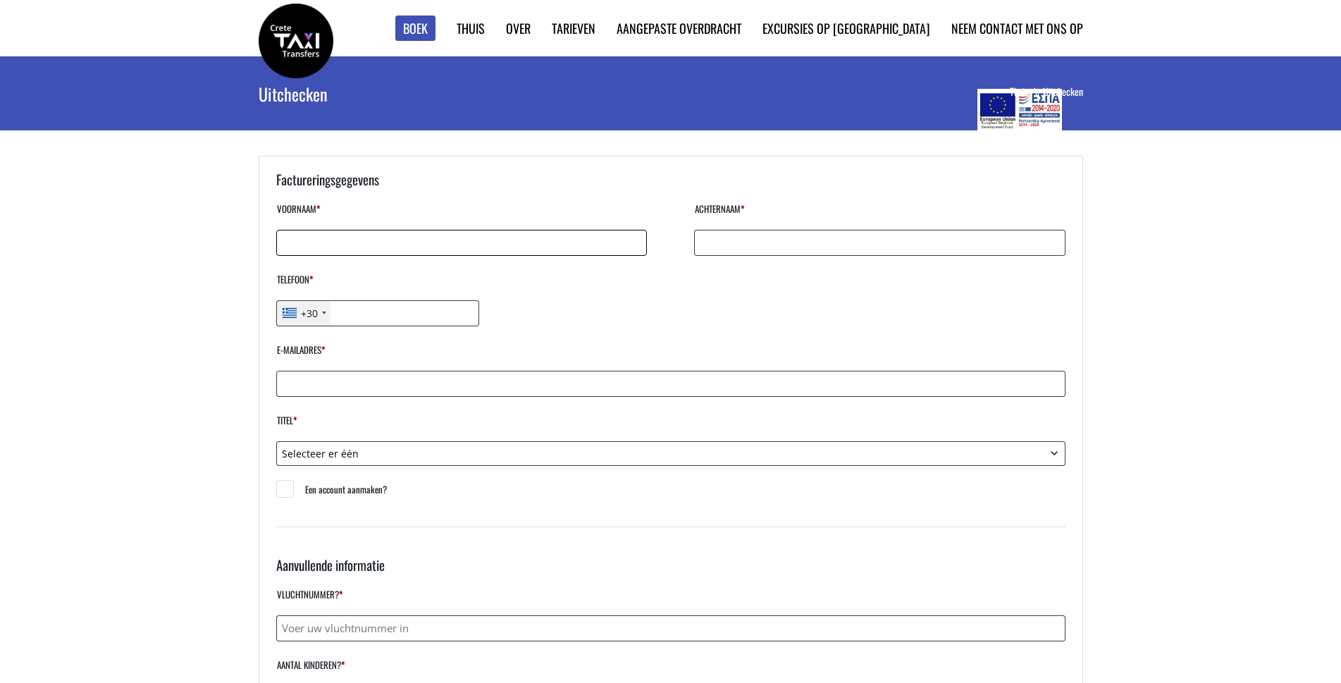
click at [409, 249] on input "Voornaam *" at bounding box center [461, 243] width 371 height 26
type input "[PERSON_NAME]"
type input "fierens"
click at [323, 311] on div "+30" at bounding box center [304, 313] width 54 height 25
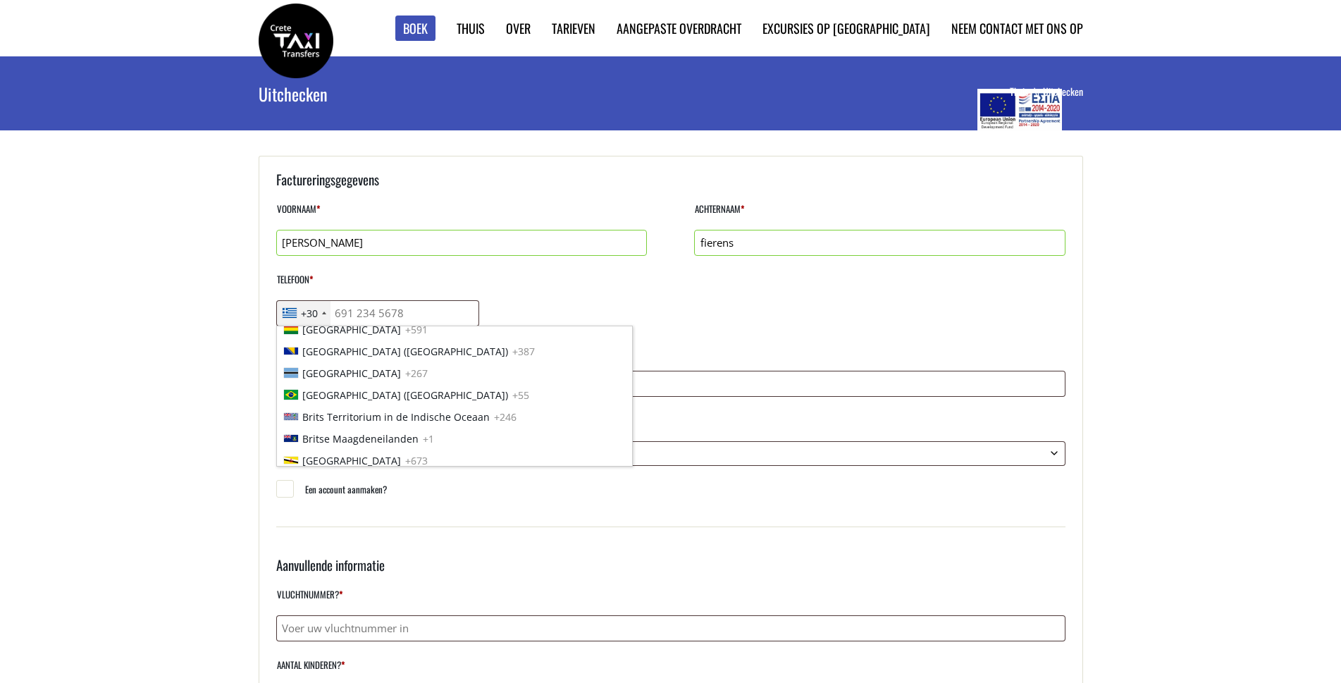
scroll to position [423, 0]
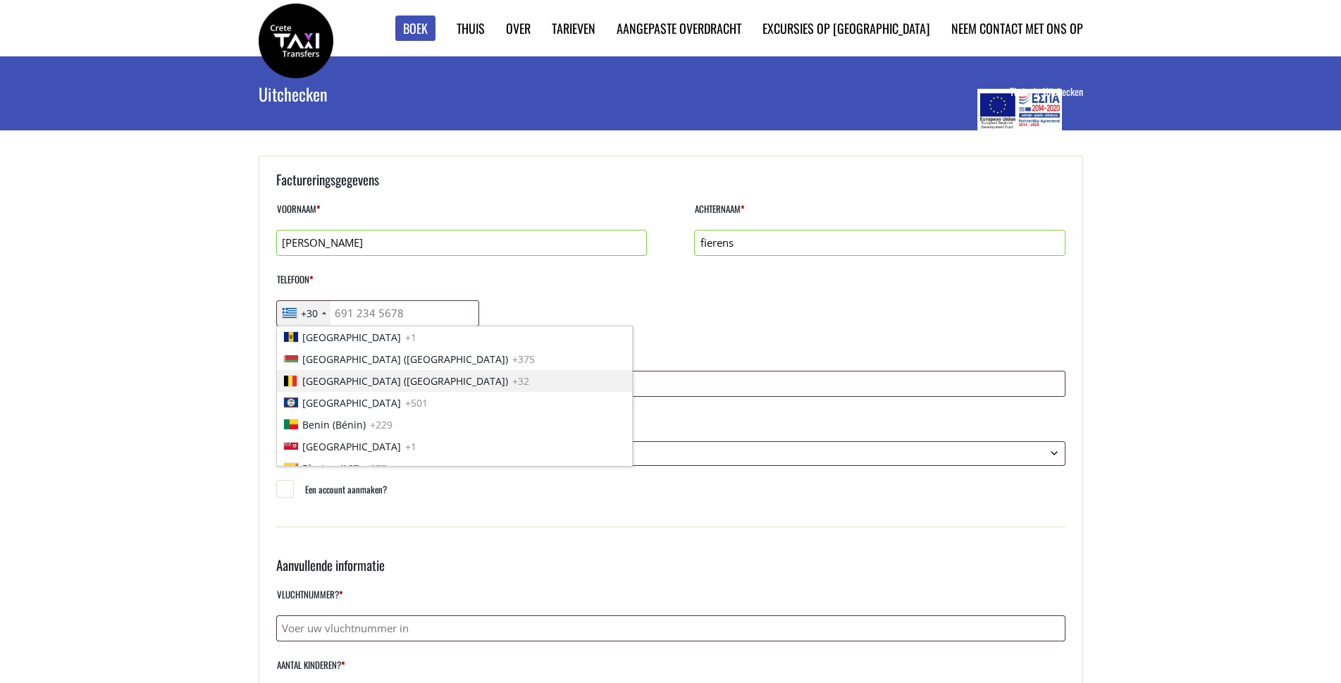
click at [326, 383] on font "[GEOGRAPHIC_DATA] ([GEOGRAPHIC_DATA])" at bounding box center [405, 380] width 206 height 13
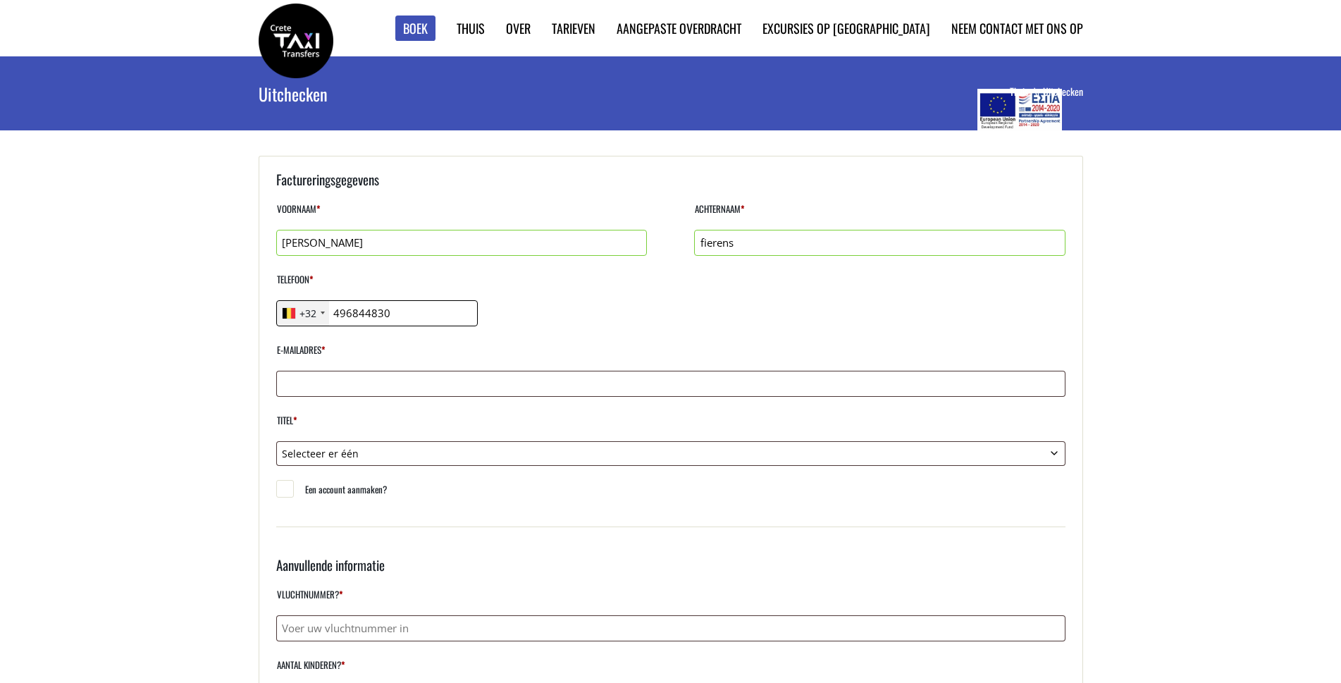
type input "496844830"
click at [324, 381] on input "E-mailadres *" at bounding box center [670, 384] width 789 height 26
type input "fierens.driesen@gmail.com"
click at [346, 457] on select "Selecteer er één Meneer. mevrouw" at bounding box center [670, 453] width 789 height 25
select select "mr"
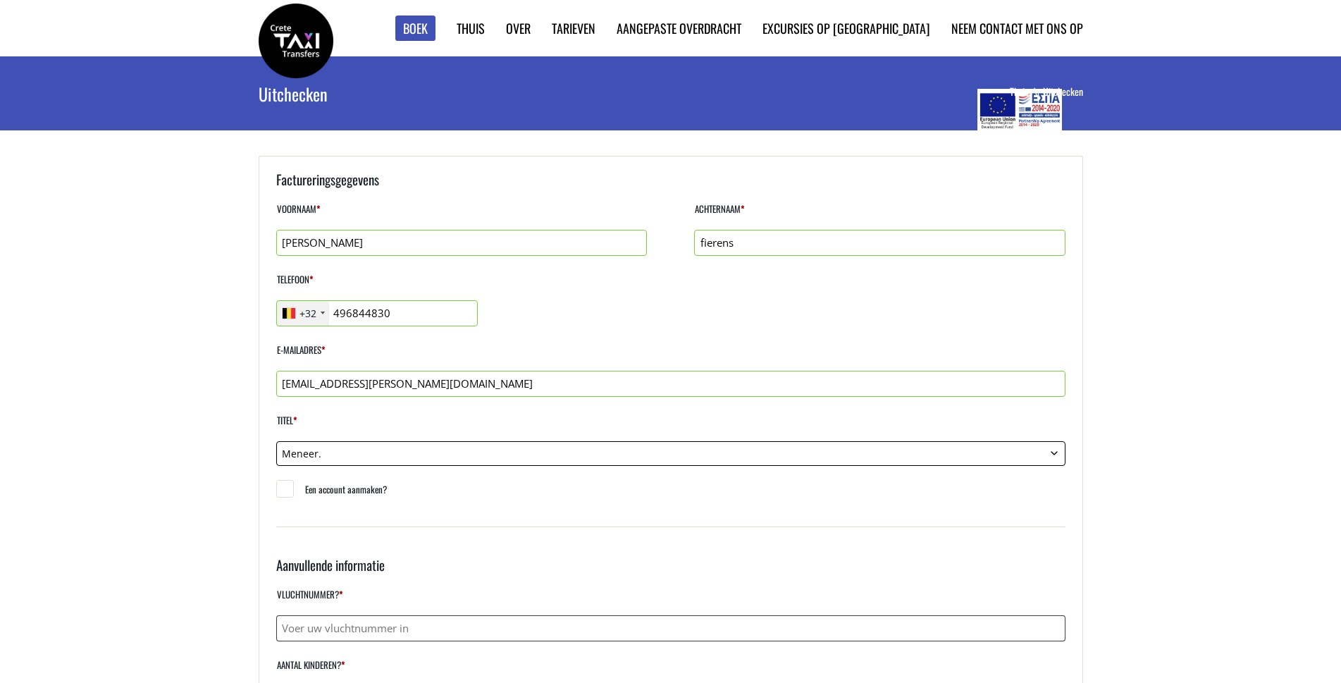
click at [276, 441] on select "Selecteer er één Meneer. mevrouw" at bounding box center [670, 453] width 789 height 25
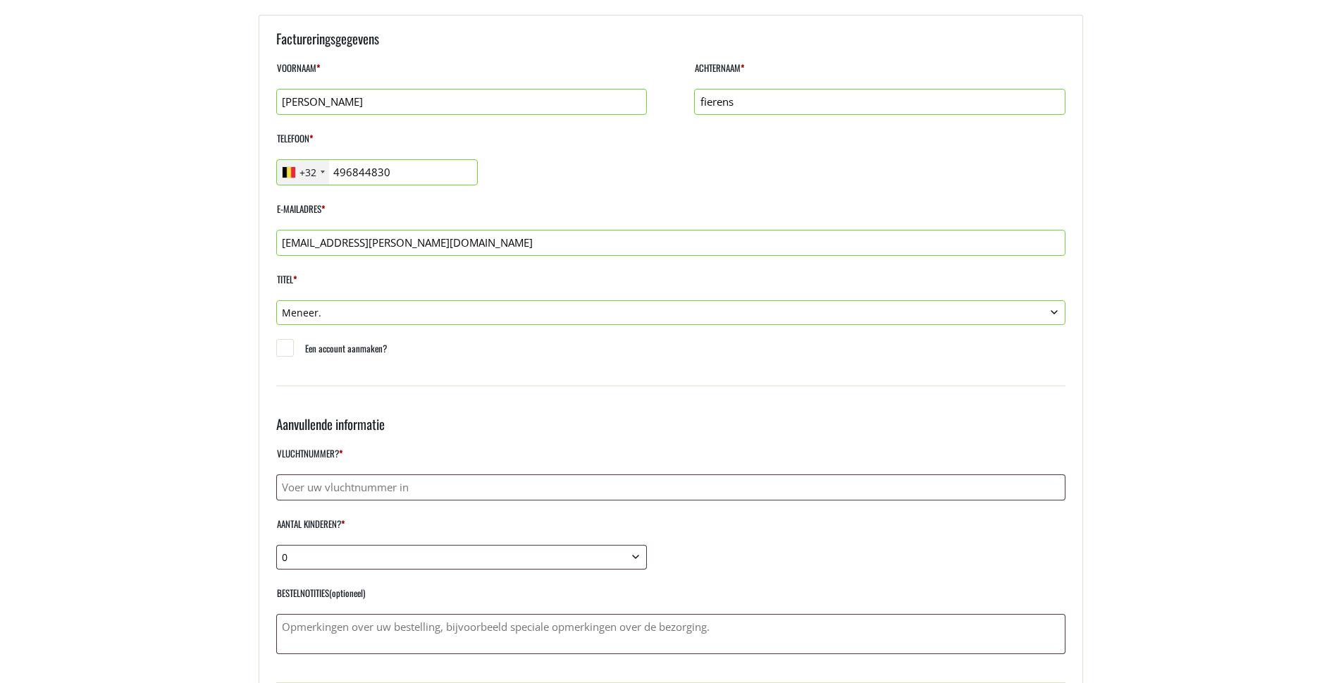
scroll to position [211, 0]
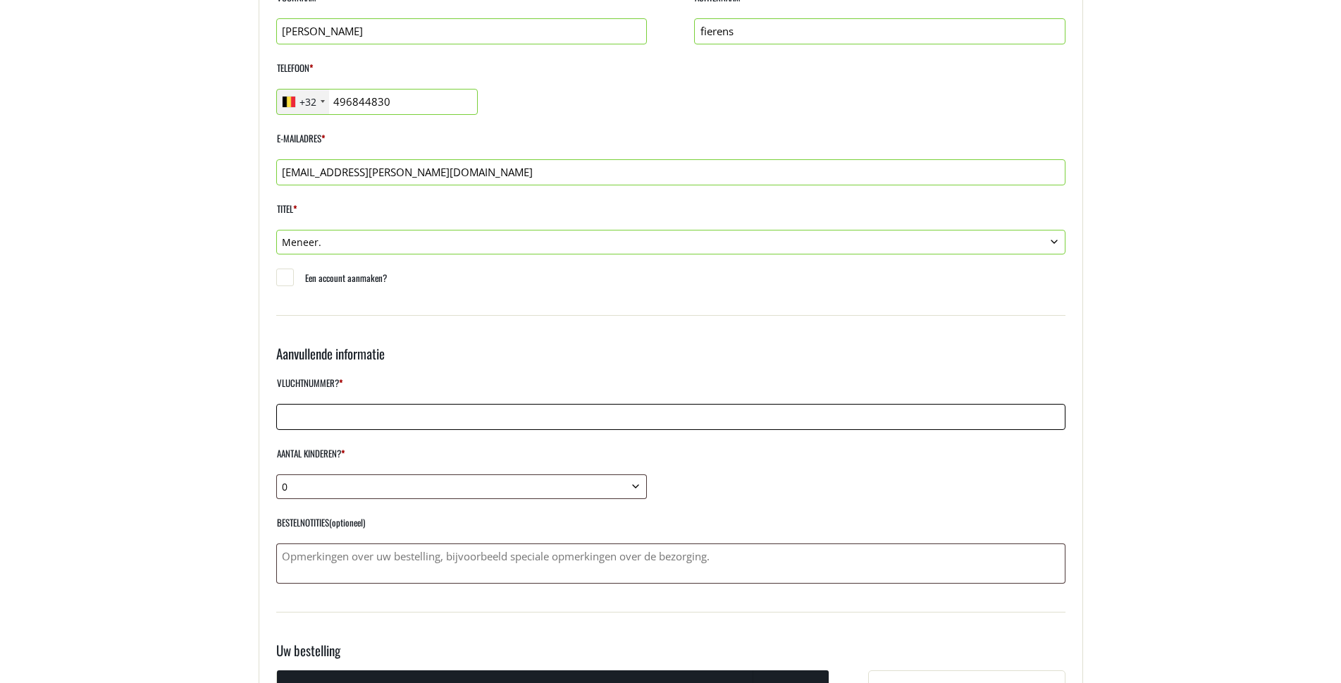
click at [322, 414] on input "Vluchtnummer? *" at bounding box center [670, 417] width 789 height 26
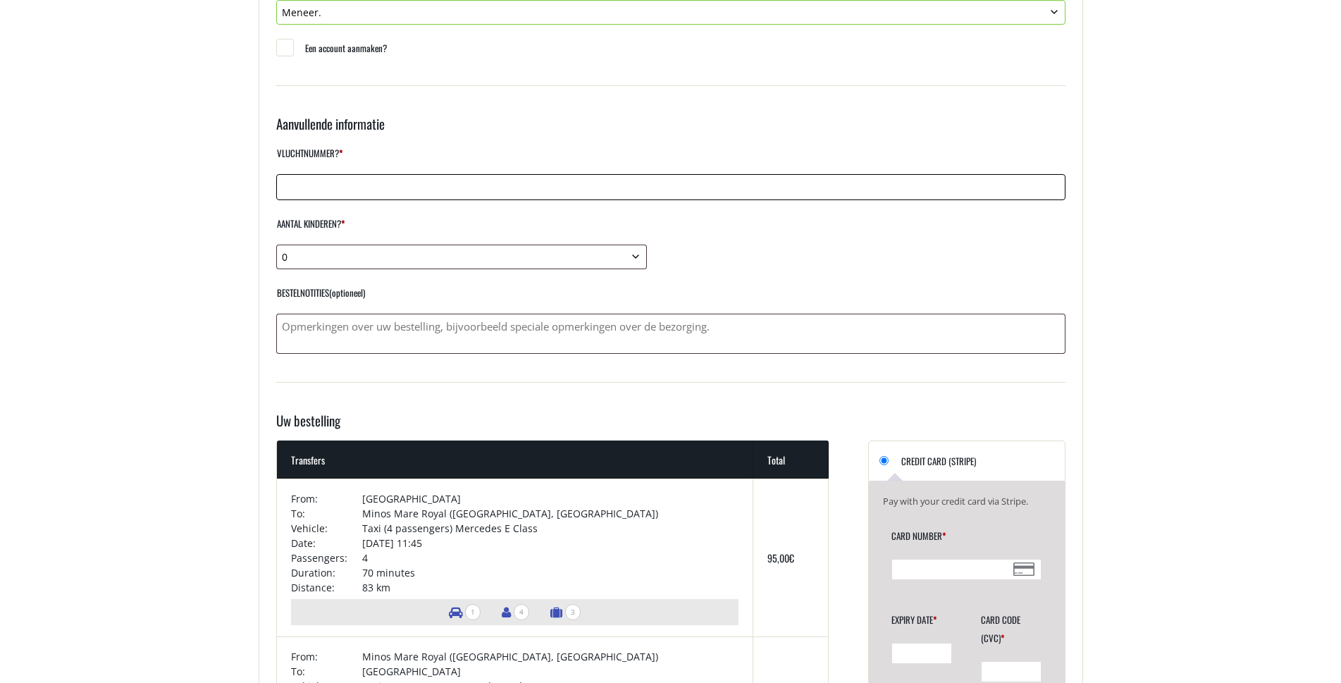
scroll to position [423, 0]
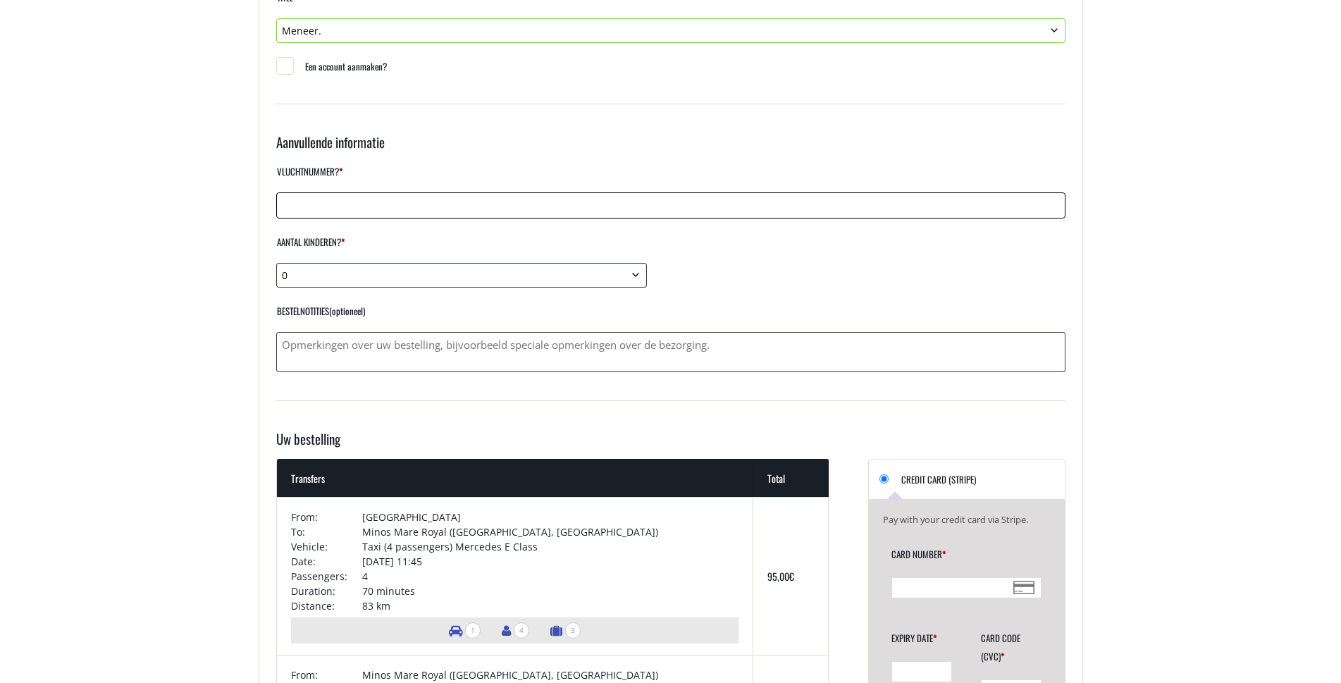
click at [310, 208] on input "Vluchtnummer? *" at bounding box center [670, 205] width 789 height 26
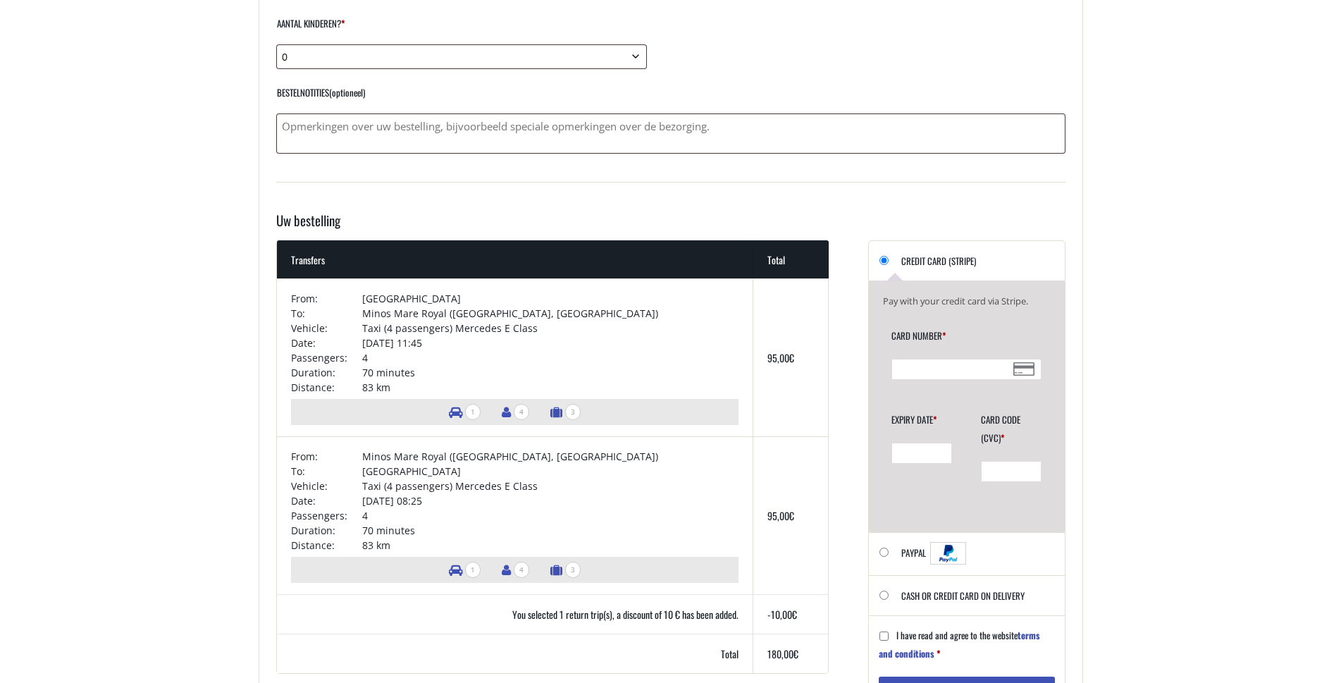
scroll to position [705, 0]
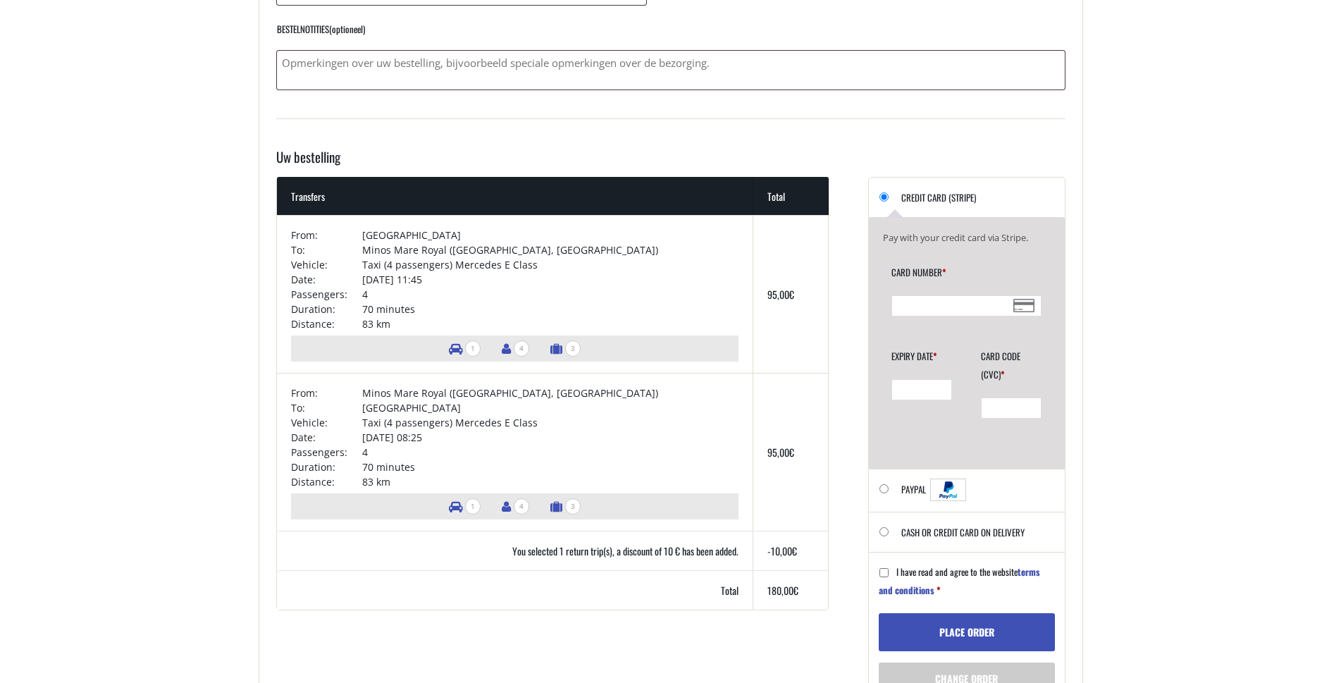
type input "3237/3238"
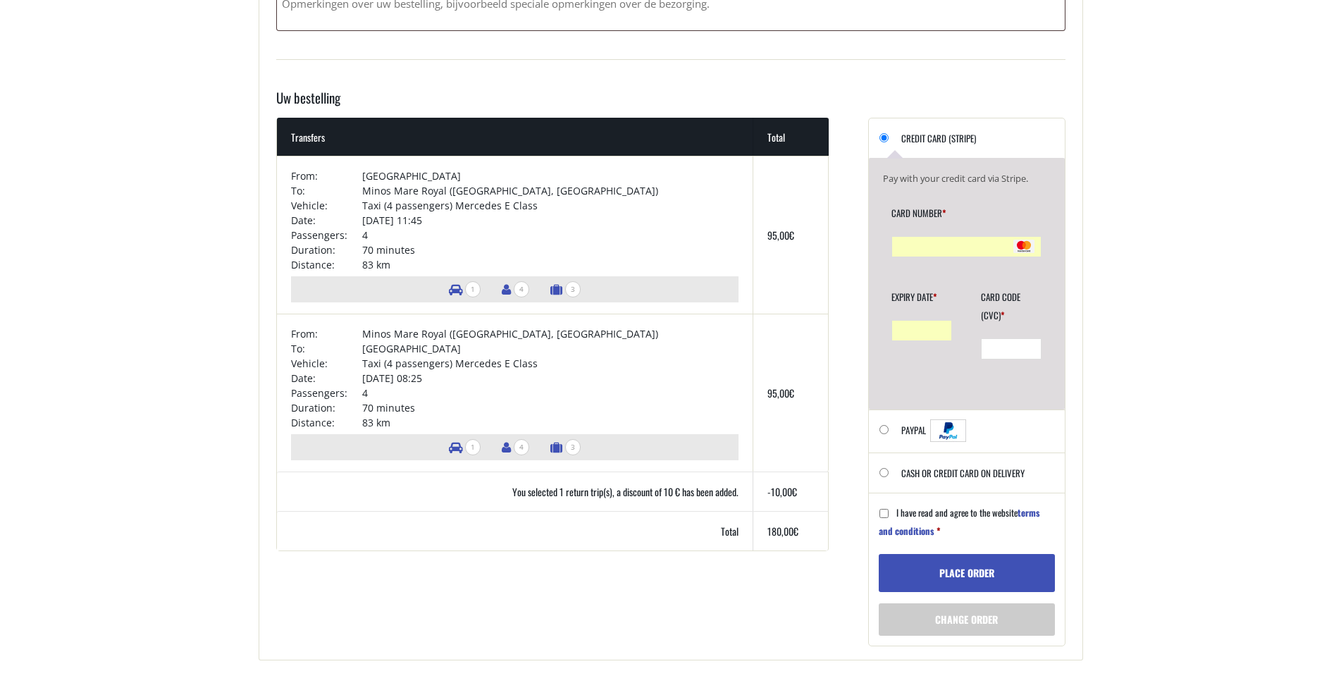
scroll to position [775, 0]
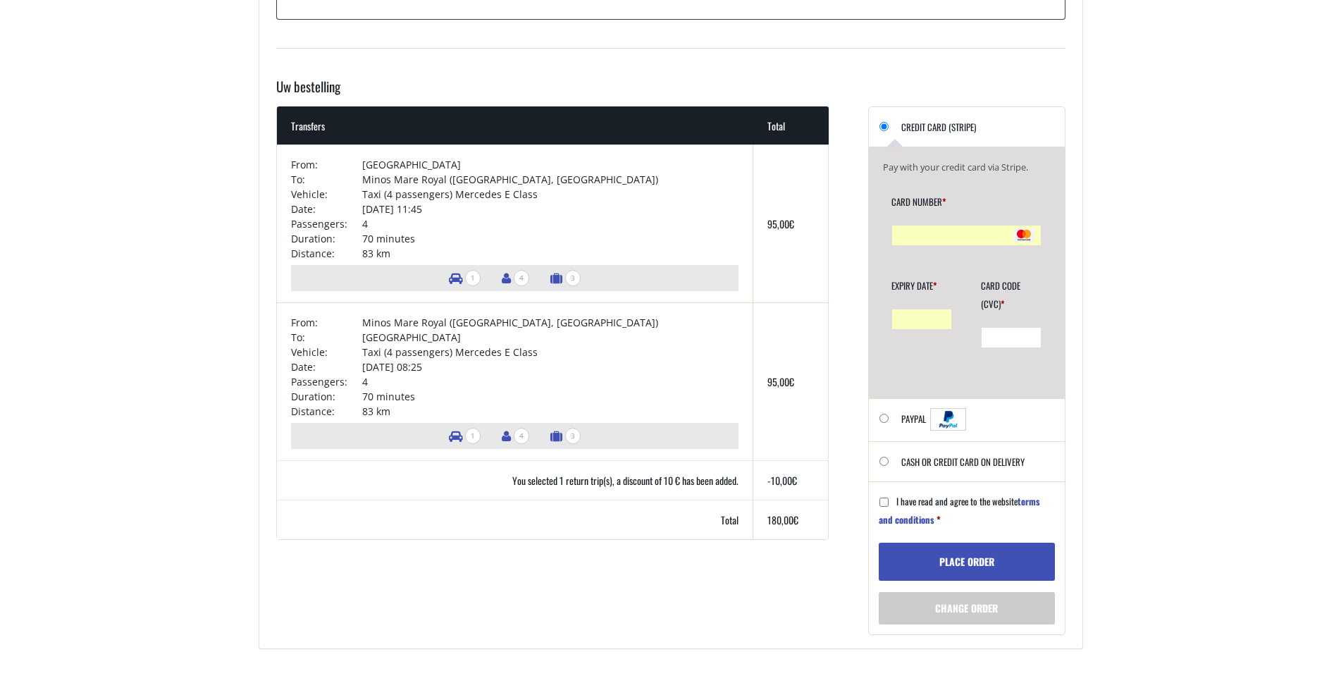
click at [880, 498] on input "I have read and agree to the website terms and conditions *" at bounding box center [884, 502] width 9 height 9
checkbox input "true"
click at [957, 563] on button "Place order" at bounding box center [967, 562] width 176 height 38
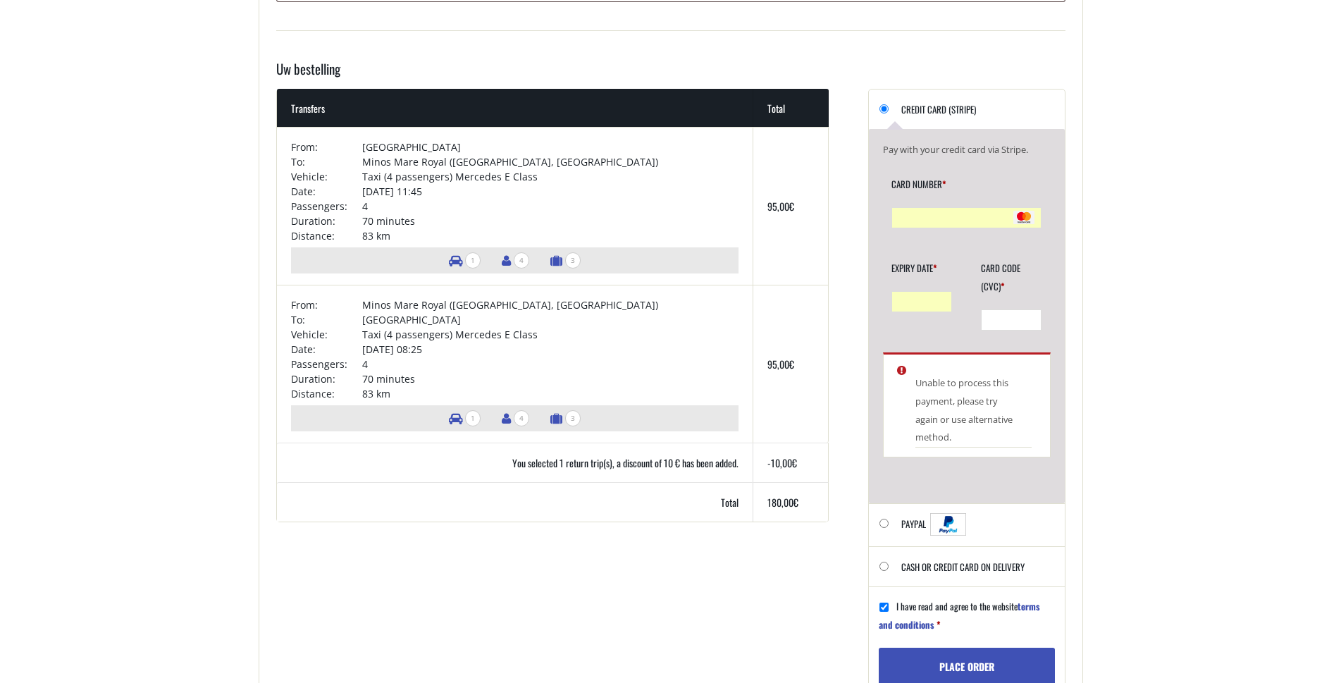
scroll to position [863, 0]
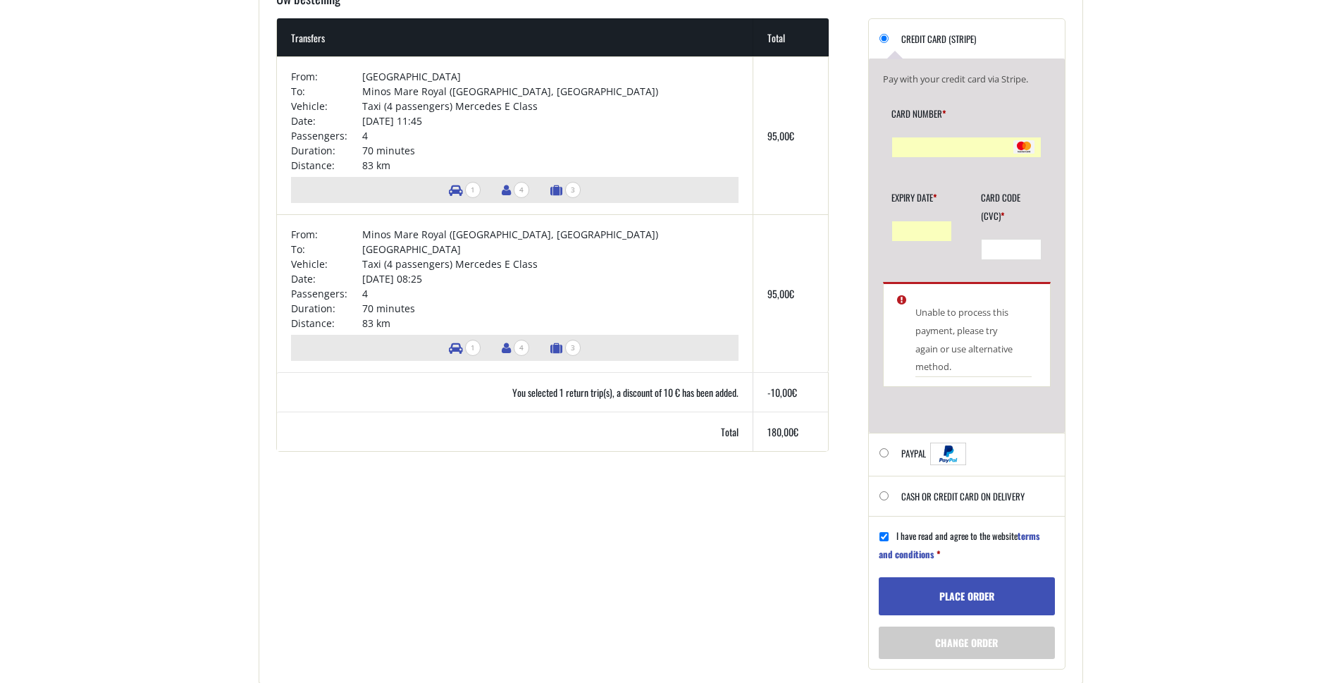
click at [887, 495] on input "Cash or Credit Card on delivery" at bounding box center [884, 495] width 9 height 9
radio input "true"
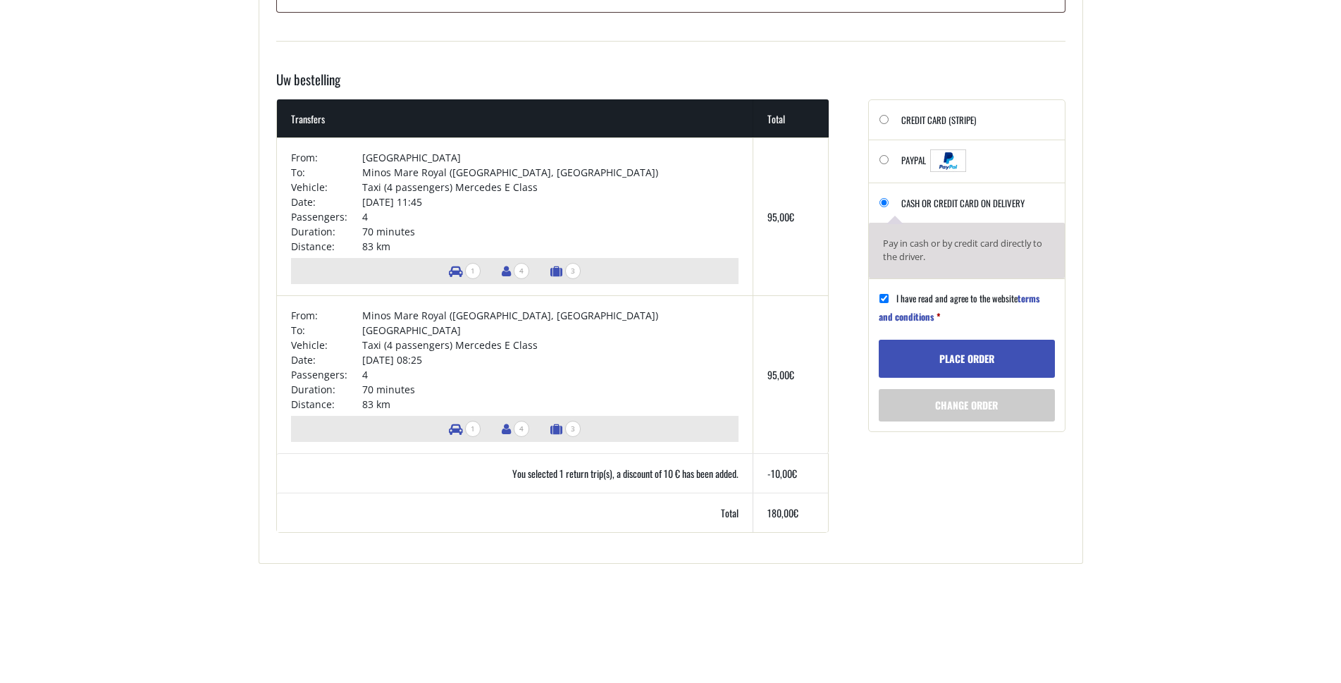
scroll to position [793, 0]
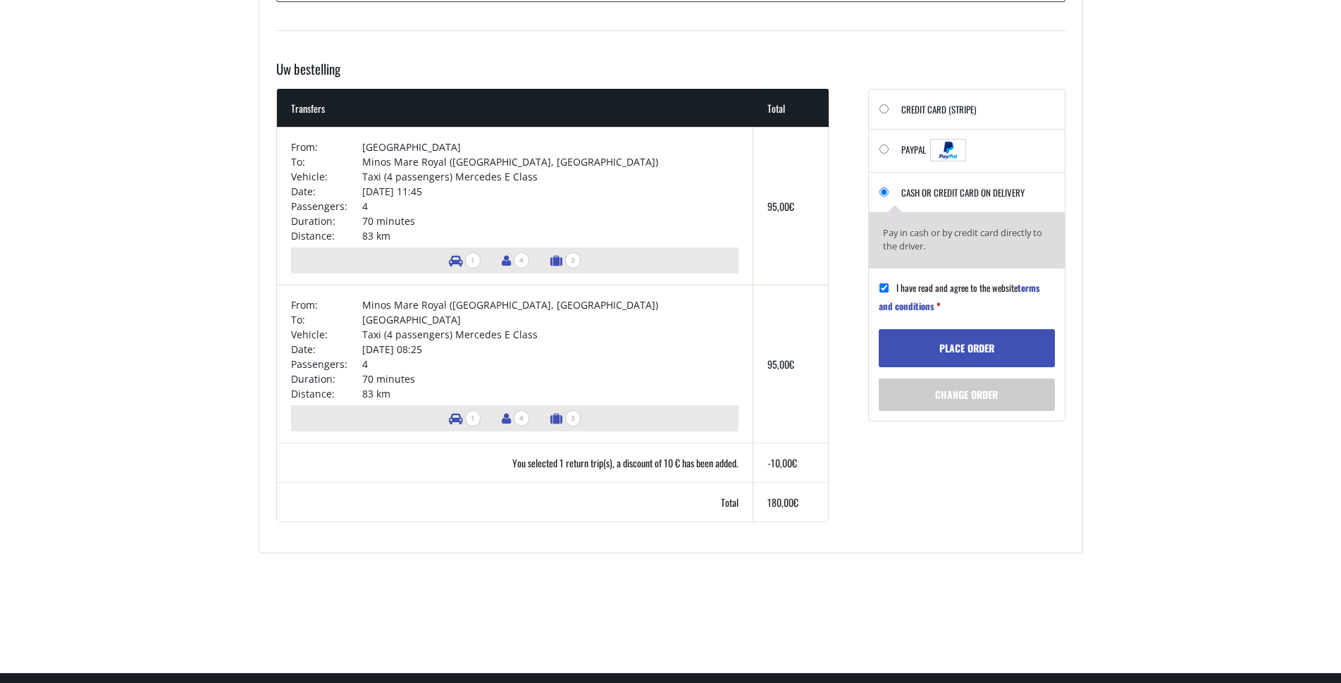
click at [961, 351] on button "Place order" at bounding box center [967, 348] width 176 height 38
